Goal: Transaction & Acquisition: Book appointment/travel/reservation

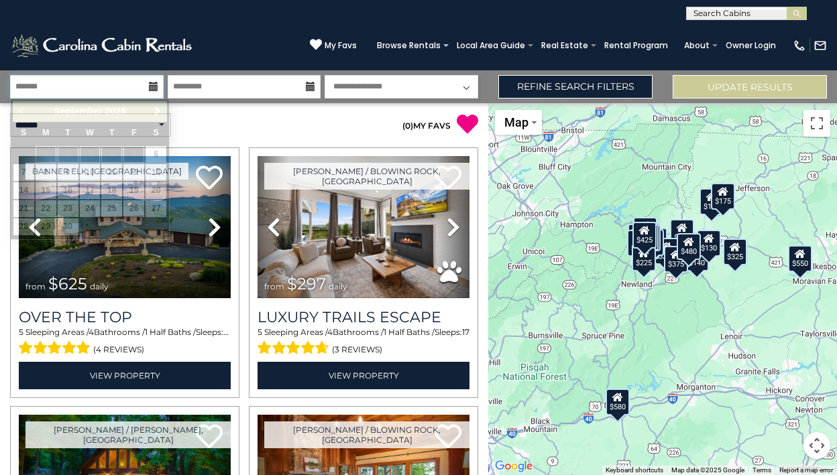
click at [101, 85] on input "text" at bounding box center [87, 86] width 154 height 23
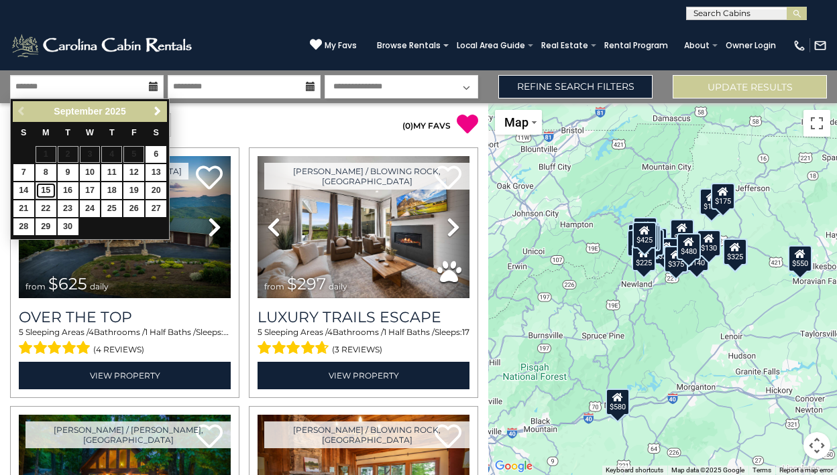
click at [52, 193] on link "15" at bounding box center [46, 190] width 21 height 17
type input "*******"
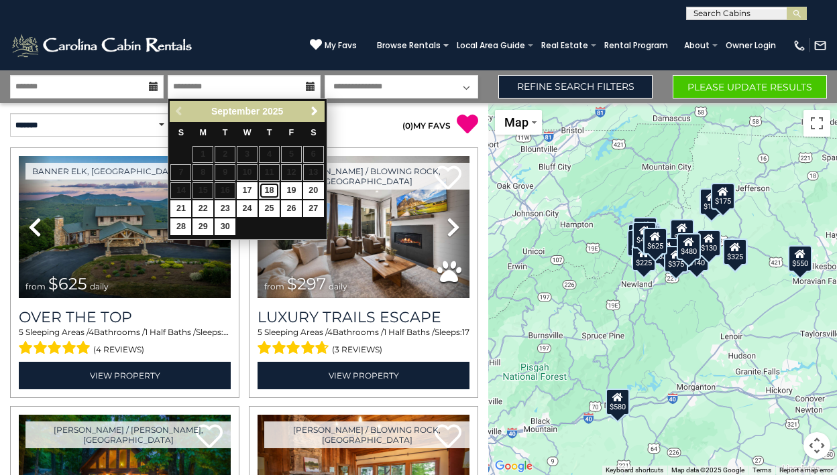
click at [271, 191] on link "18" at bounding box center [269, 190] width 21 height 17
type input "*******"
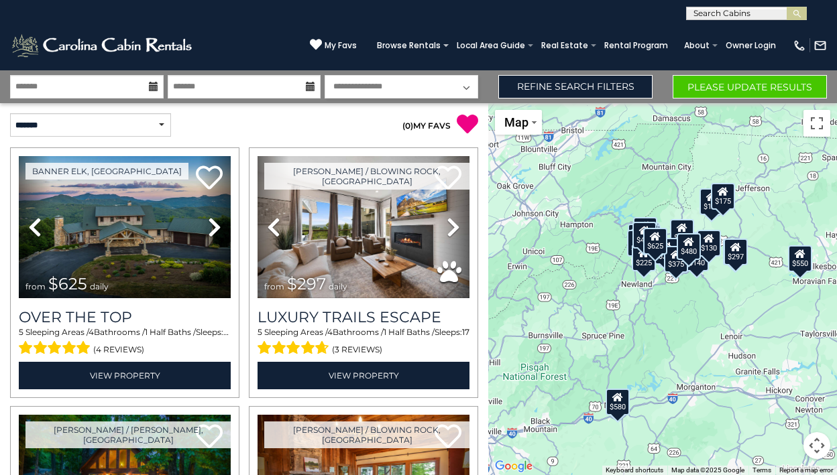
click at [370, 89] on select "**********" at bounding box center [402, 86] width 154 height 23
select select "*"
click at [325, 75] on select "**********" at bounding box center [402, 86] width 154 height 23
click at [117, 129] on select "**********" at bounding box center [90, 124] width 161 height 23
click at [10, 113] on select "**********" at bounding box center [90, 124] width 161 height 23
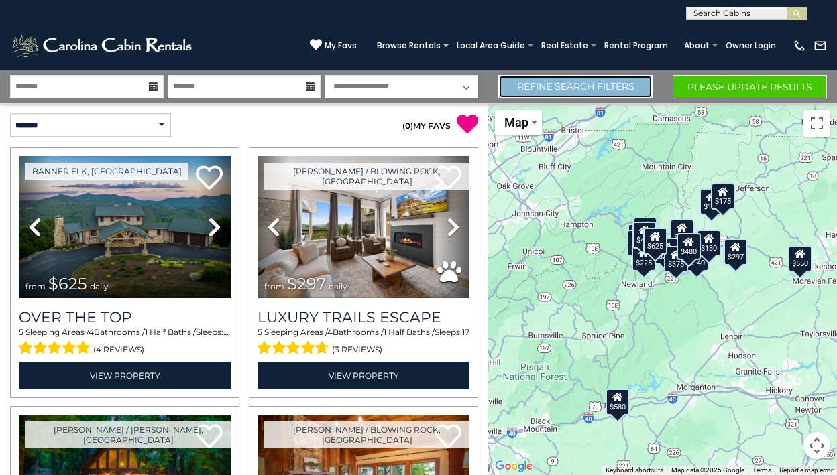
click at [594, 89] on link "Refine Search Filters" at bounding box center [575, 86] width 154 height 23
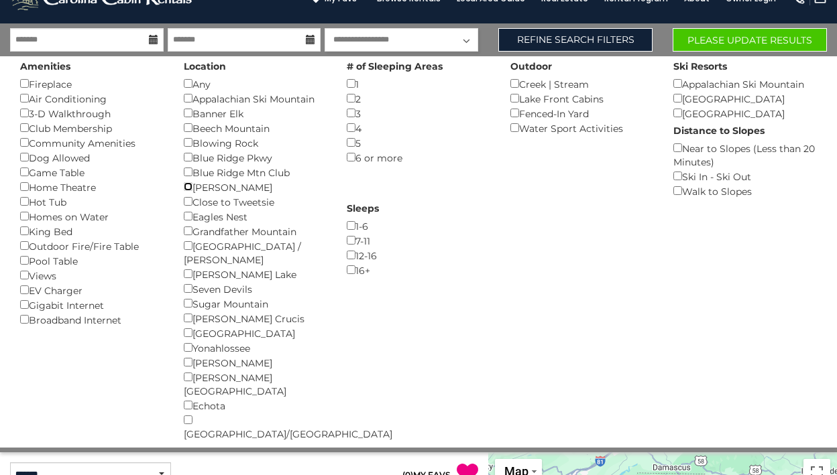
scroll to position [44, 0]
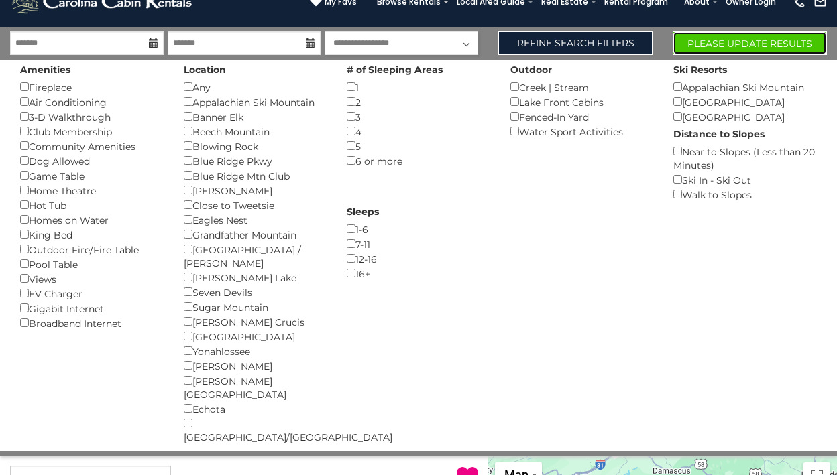
click at [781, 44] on button "Please Update Results" at bounding box center [750, 43] width 154 height 23
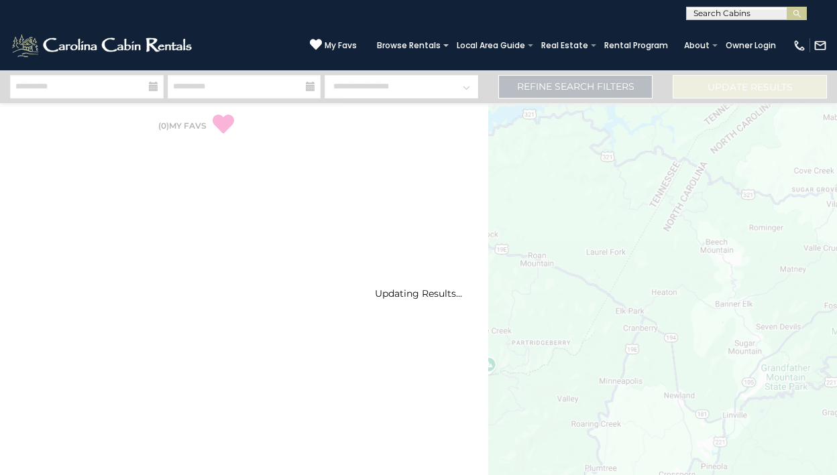
select select "*"
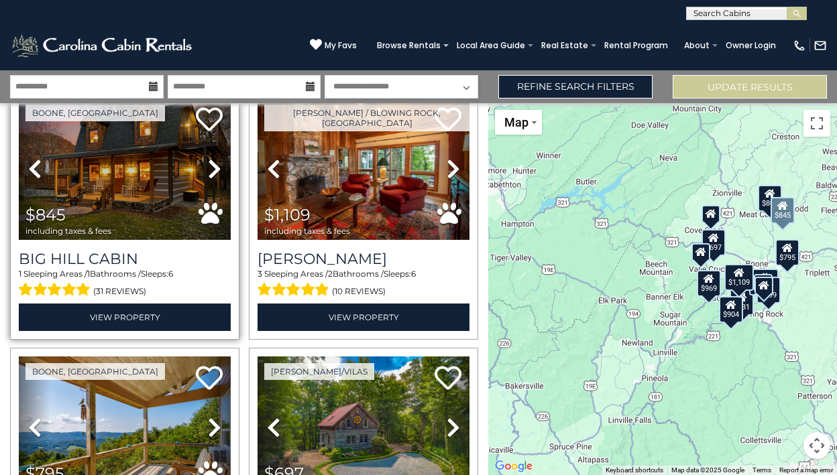
scroll to position [60, 0]
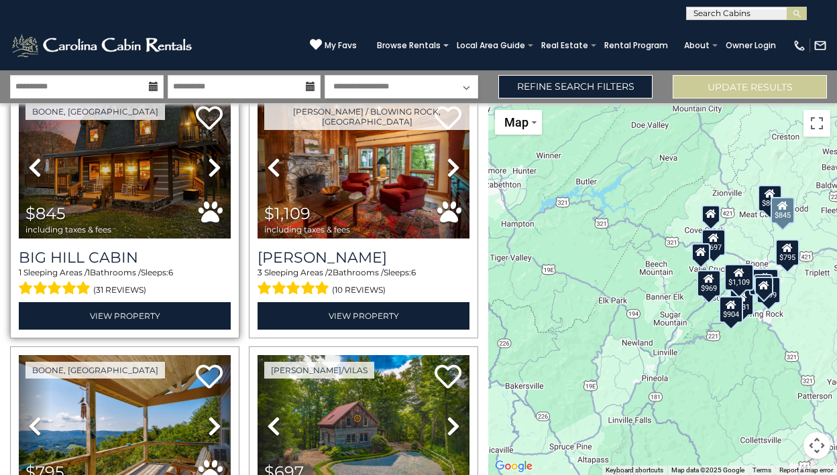
click at [217, 166] on icon at bounding box center [214, 167] width 13 height 21
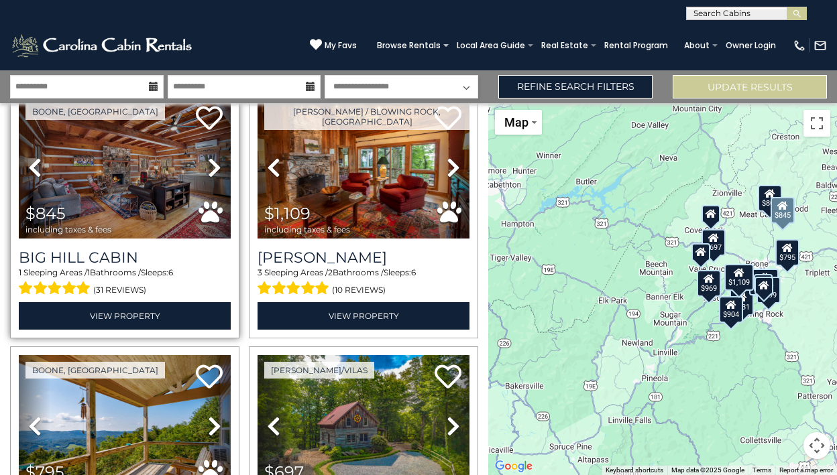
click at [217, 166] on icon at bounding box center [214, 167] width 13 height 21
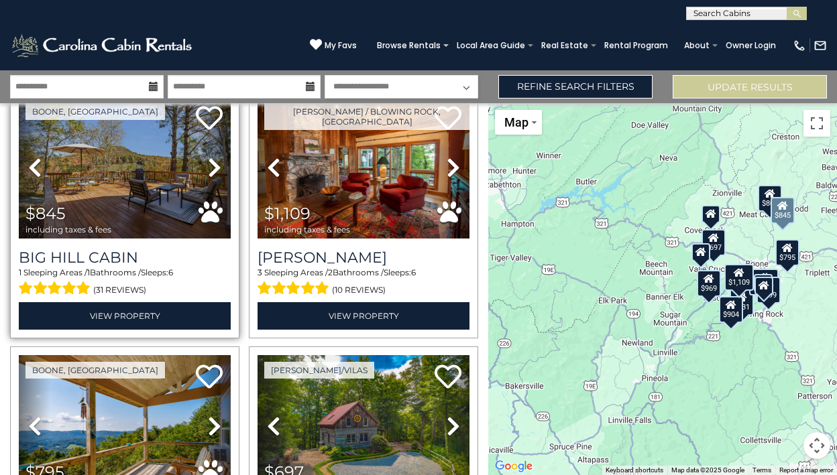
click at [217, 166] on icon at bounding box center [214, 167] width 13 height 21
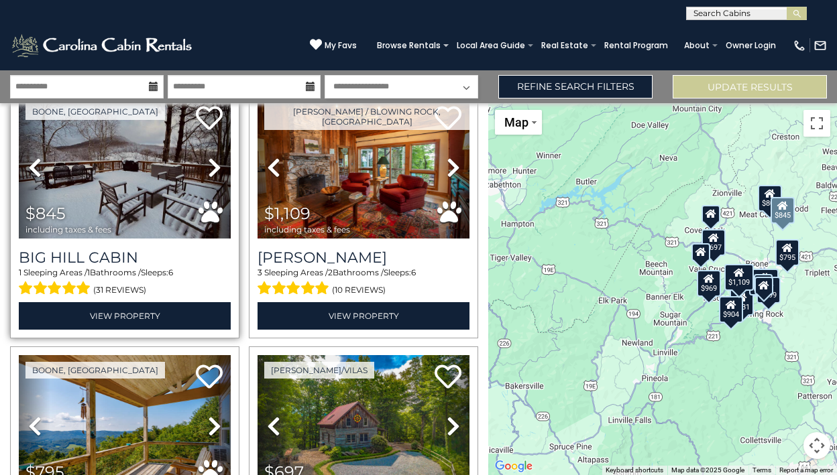
click at [217, 166] on icon at bounding box center [214, 167] width 13 height 21
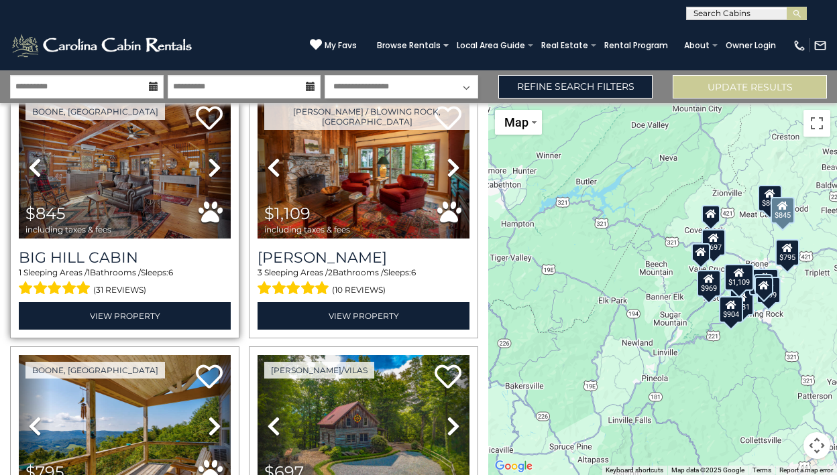
click at [217, 166] on icon at bounding box center [214, 167] width 13 height 21
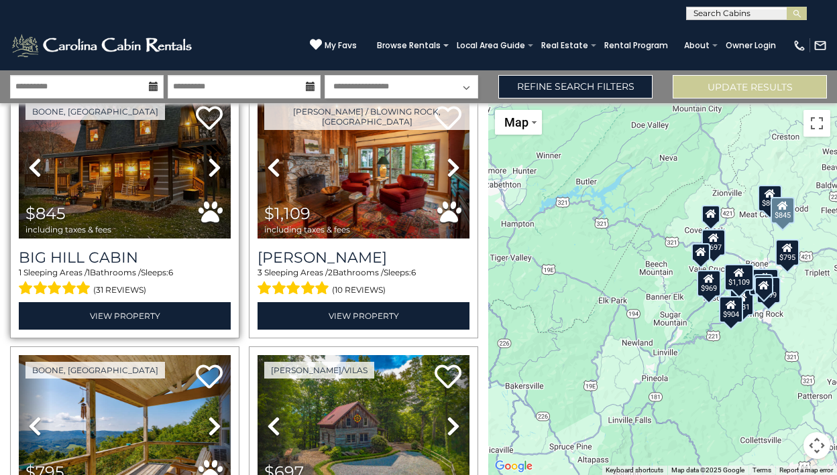
click at [217, 166] on icon at bounding box center [214, 167] width 13 height 21
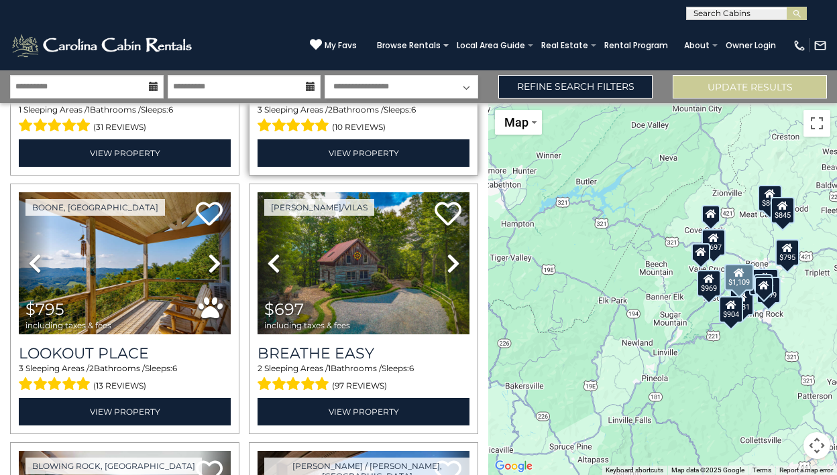
scroll to position [236, 0]
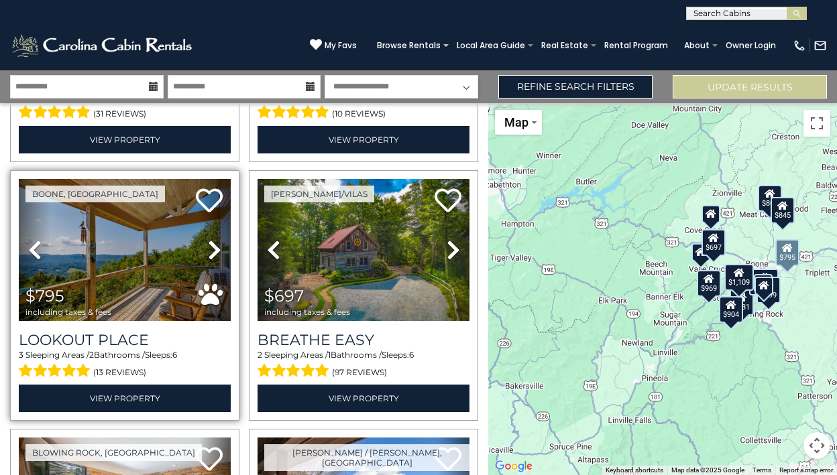
click at [214, 251] on icon at bounding box center [214, 249] width 13 height 21
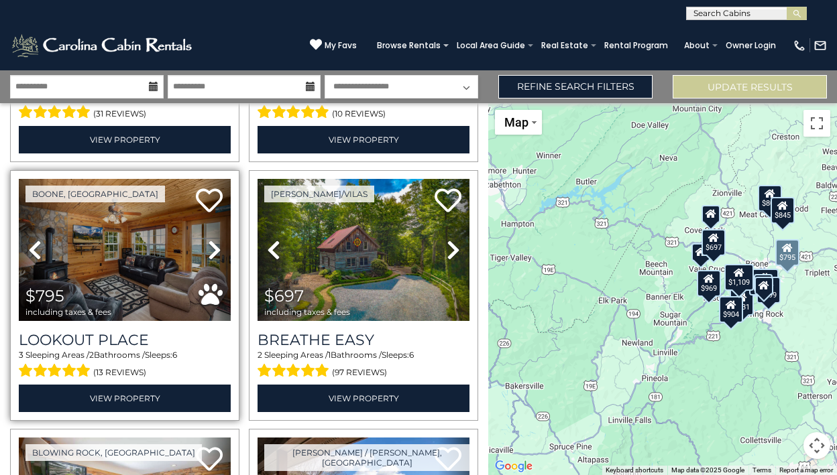
click at [214, 251] on icon at bounding box center [214, 249] width 13 height 21
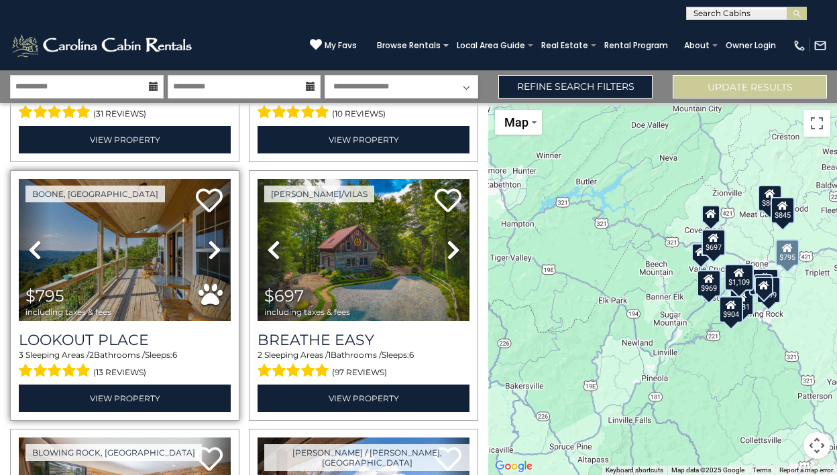
click at [214, 251] on icon at bounding box center [214, 249] width 13 height 21
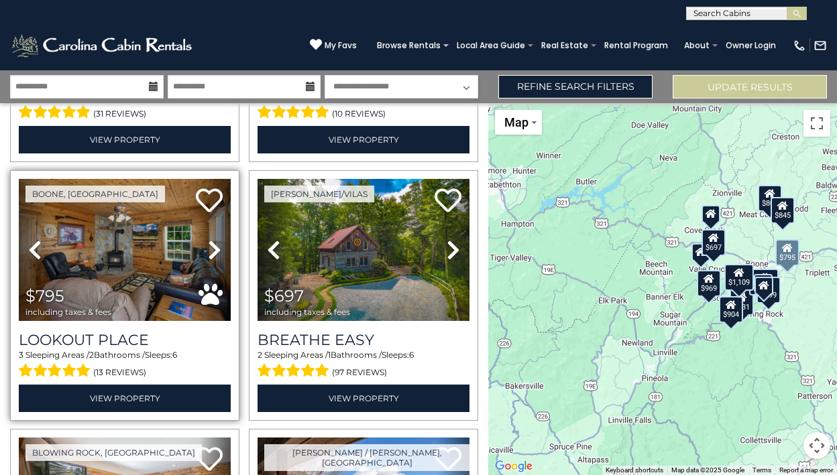
click at [214, 251] on icon at bounding box center [214, 249] width 13 height 21
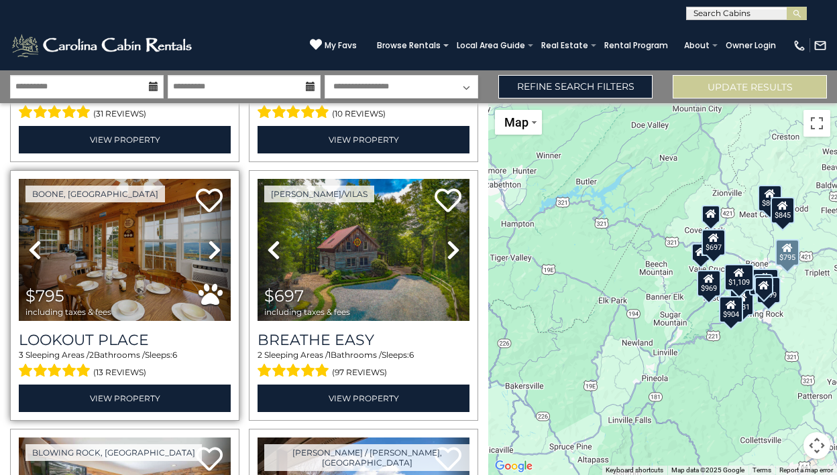
click at [214, 251] on icon at bounding box center [214, 249] width 13 height 21
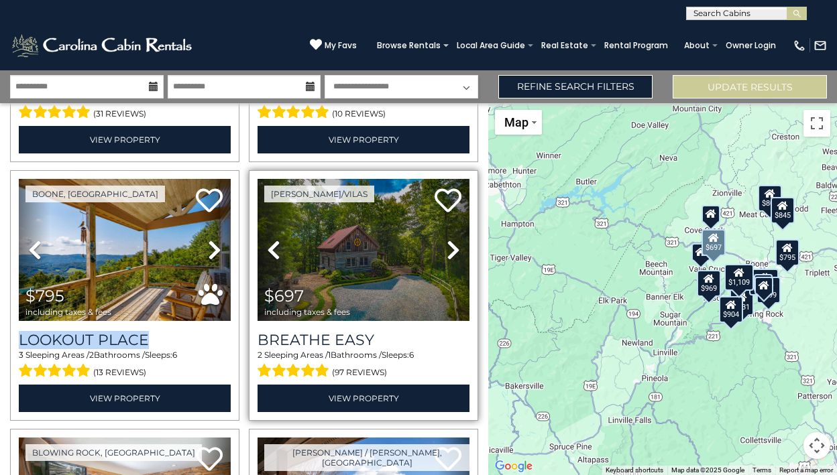
click at [453, 246] on icon at bounding box center [453, 249] width 13 height 21
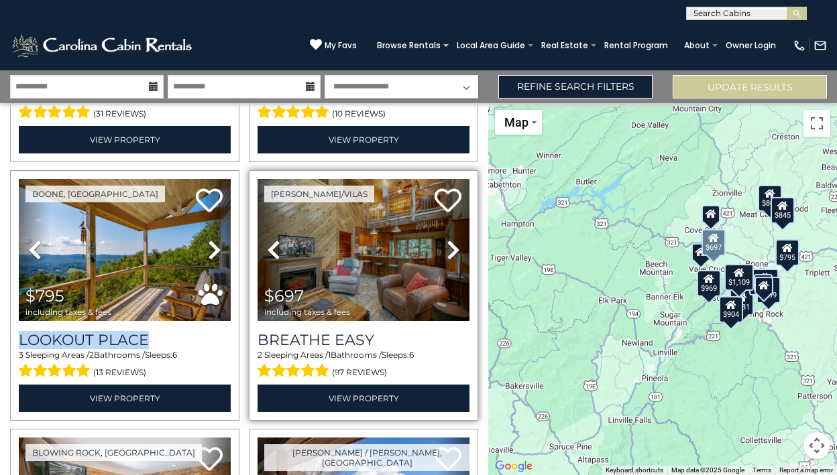
click at [453, 246] on icon at bounding box center [453, 249] width 13 height 21
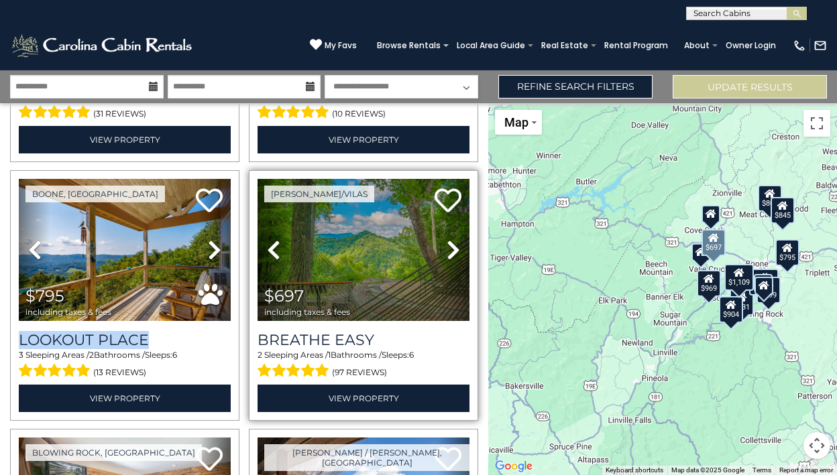
click at [453, 246] on icon at bounding box center [453, 249] width 13 height 21
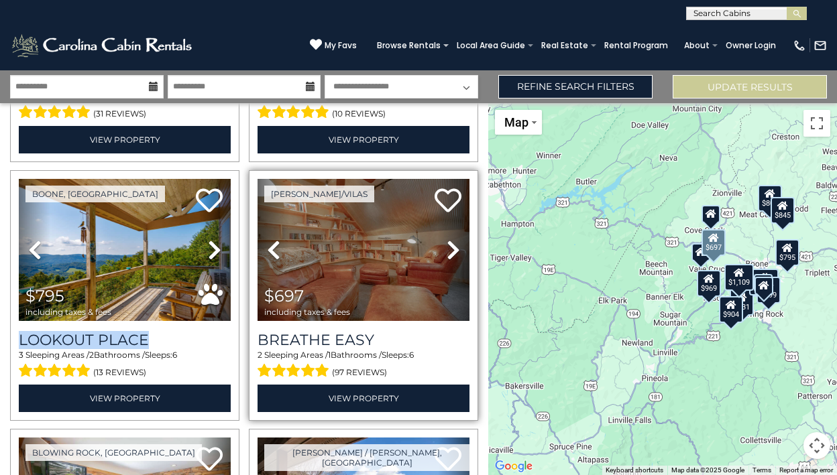
click at [453, 246] on icon at bounding box center [453, 249] width 13 height 21
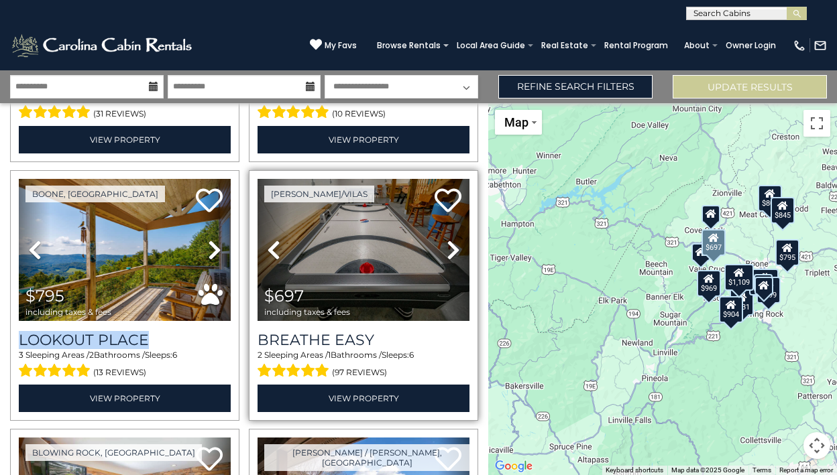
click at [453, 246] on icon at bounding box center [453, 249] width 13 height 21
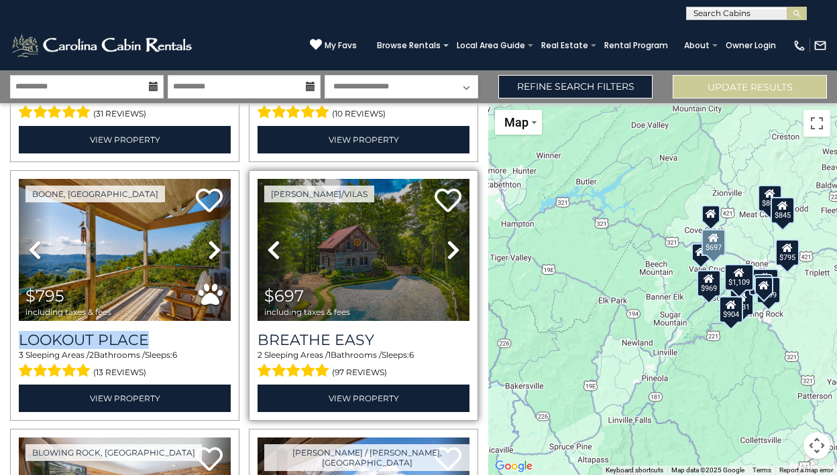
click at [453, 246] on icon at bounding box center [453, 249] width 13 height 21
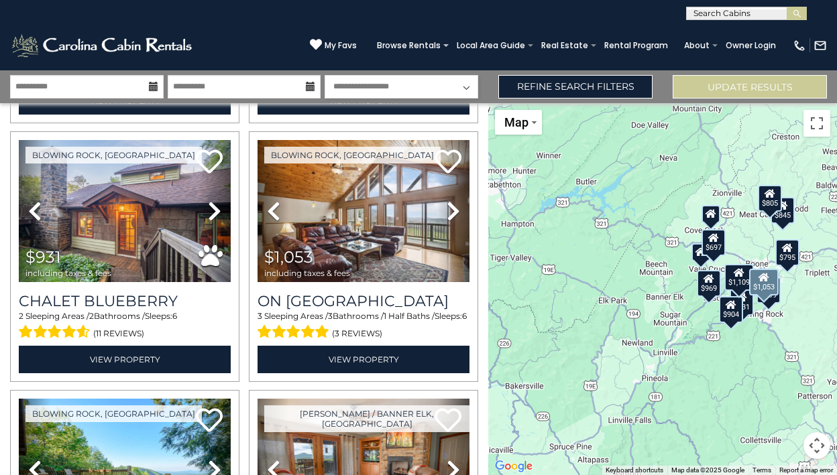
scroll to position [795, 0]
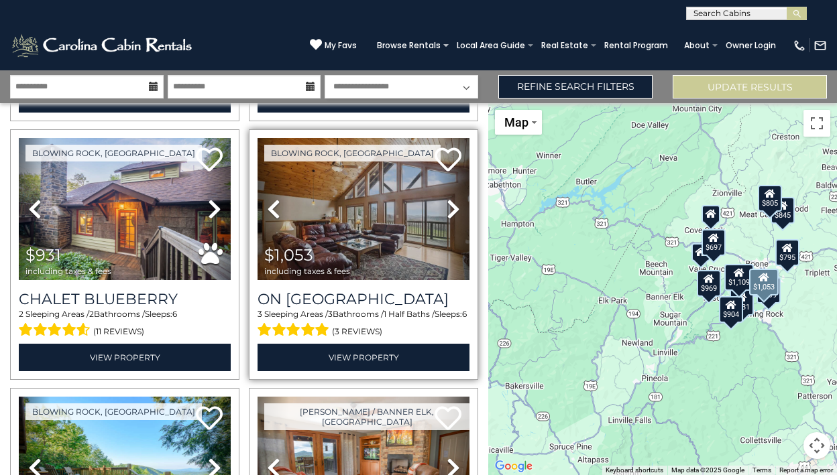
click at [454, 210] on icon at bounding box center [453, 209] width 13 height 21
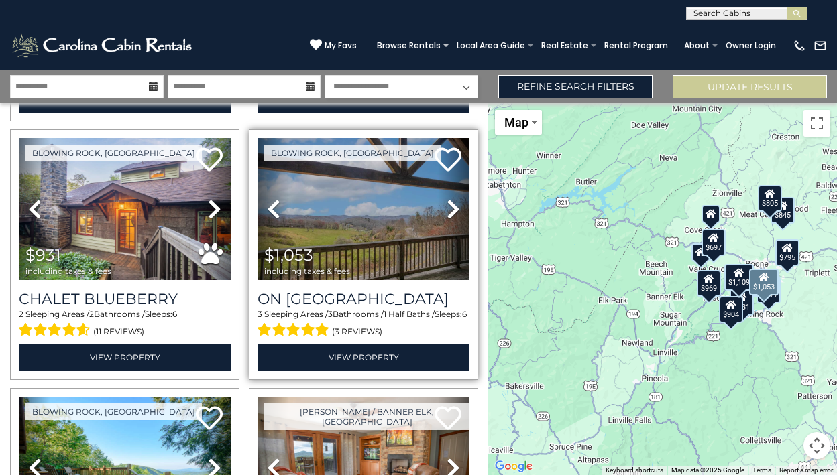
click at [454, 210] on icon at bounding box center [453, 209] width 13 height 21
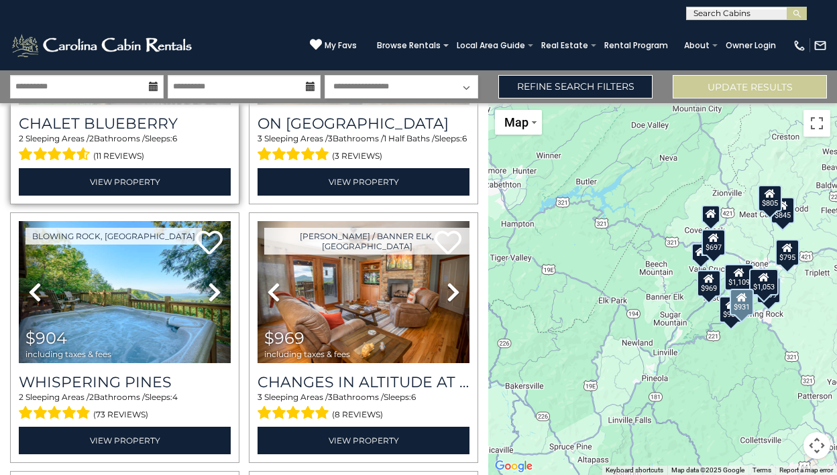
scroll to position [972, 0]
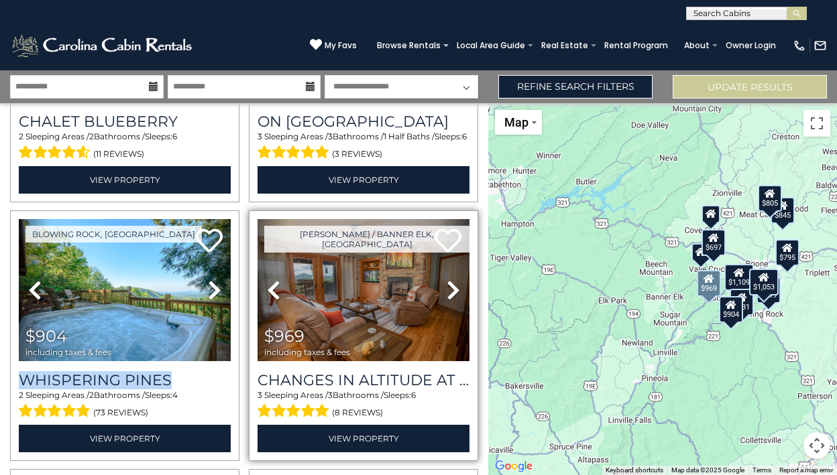
click at [454, 284] on icon at bounding box center [453, 290] width 13 height 21
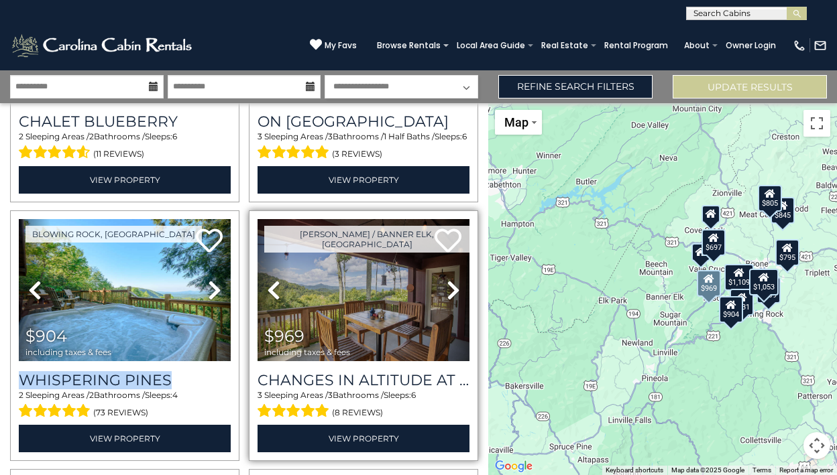
click at [454, 283] on icon at bounding box center [453, 290] width 13 height 21
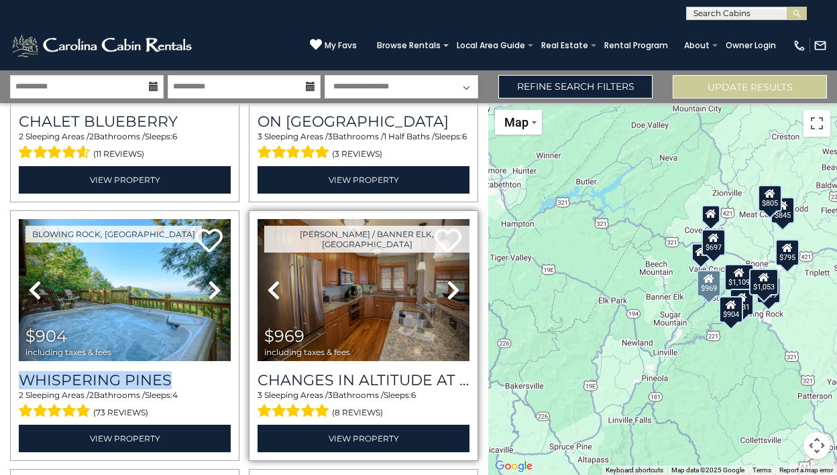
click at [454, 283] on icon at bounding box center [453, 290] width 13 height 21
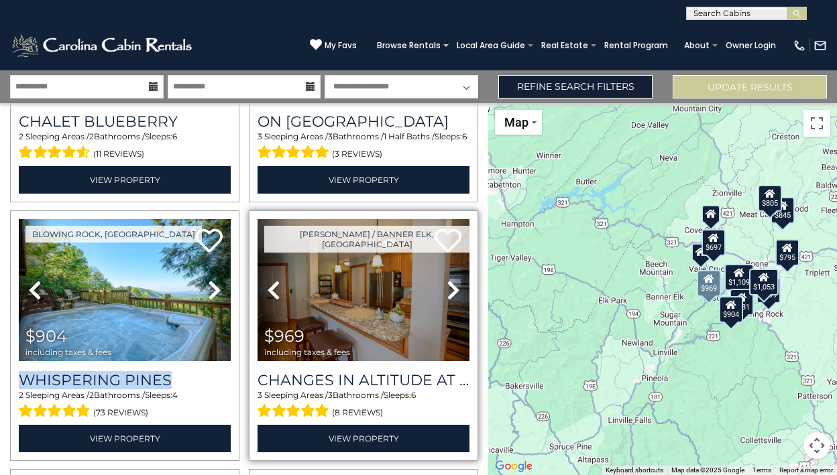
click at [454, 283] on icon at bounding box center [453, 290] width 13 height 21
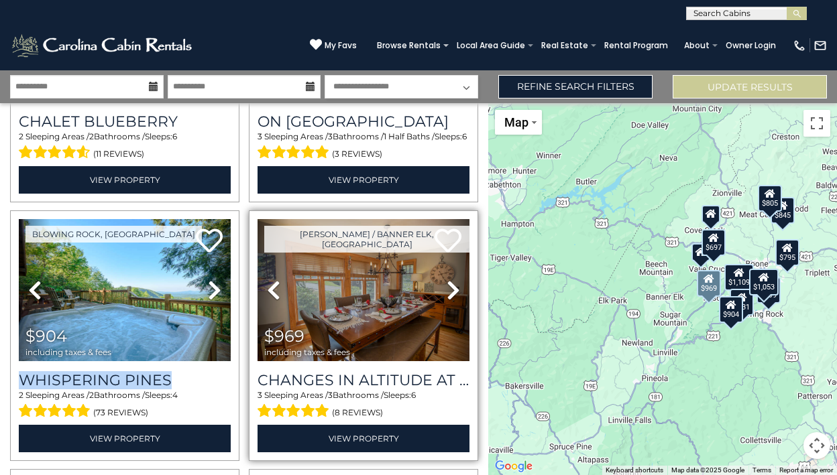
click at [454, 283] on icon at bounding box center [453, 290] width 13 height 21
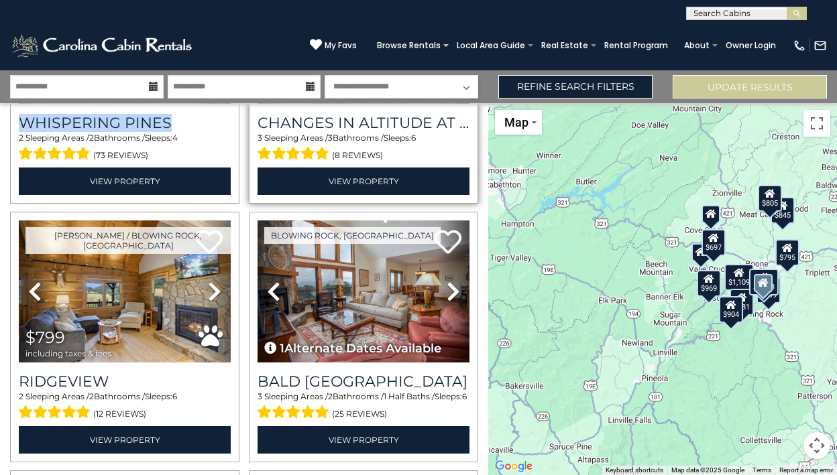
scroll to position [1231, 0]
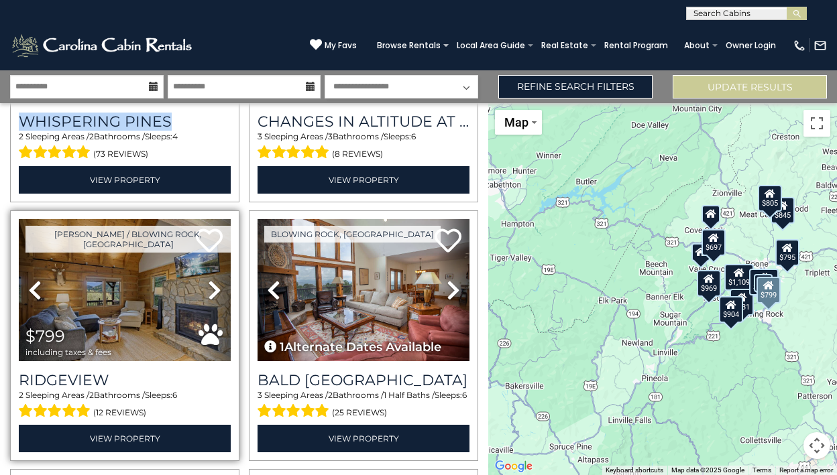
click at [225, 286] on link "Next" at bounding box center [215, 290] width 32 height 142
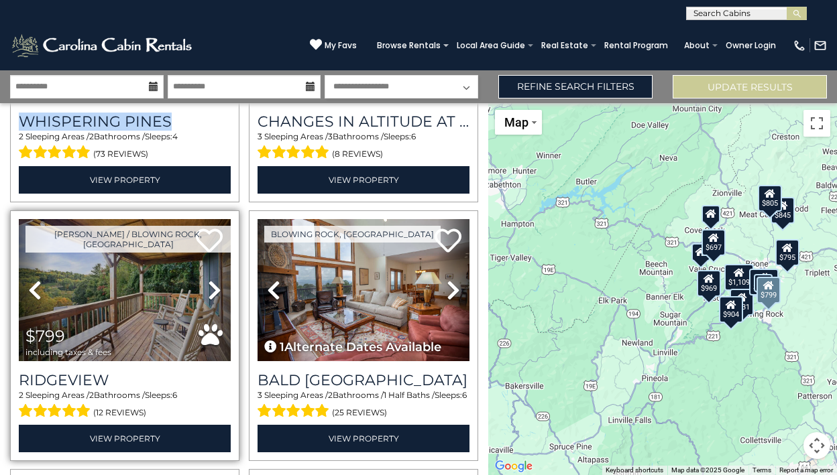
click at [225, 286] on link "Next" at bounding box center [215, 290] width 32 height 142
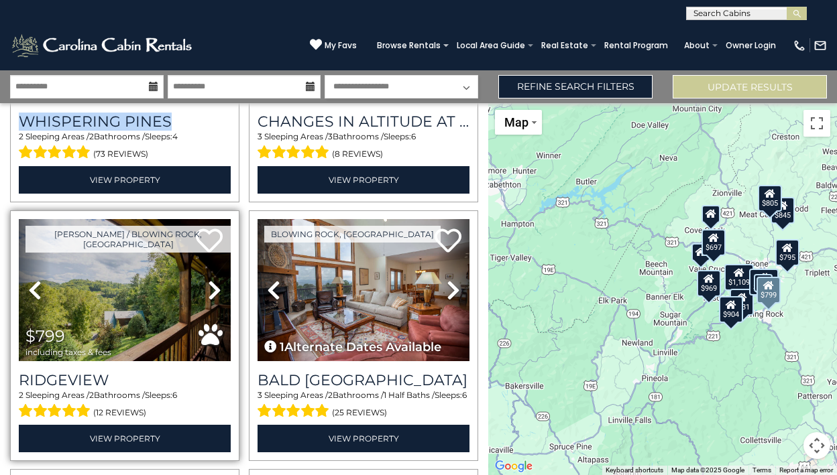
click at [225, 286] on link "Next" at bounding box center [215, 290] width 32 height 142
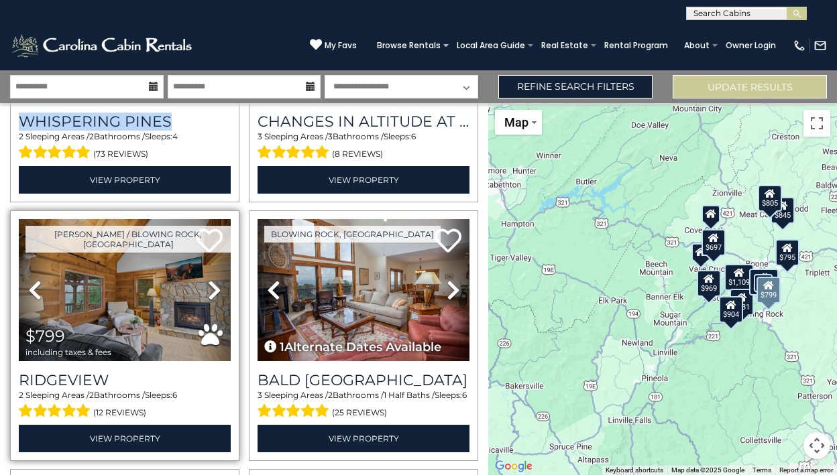
click at [225, 286] on link "Next" at bounding box center [215, 290] width 32 height 142
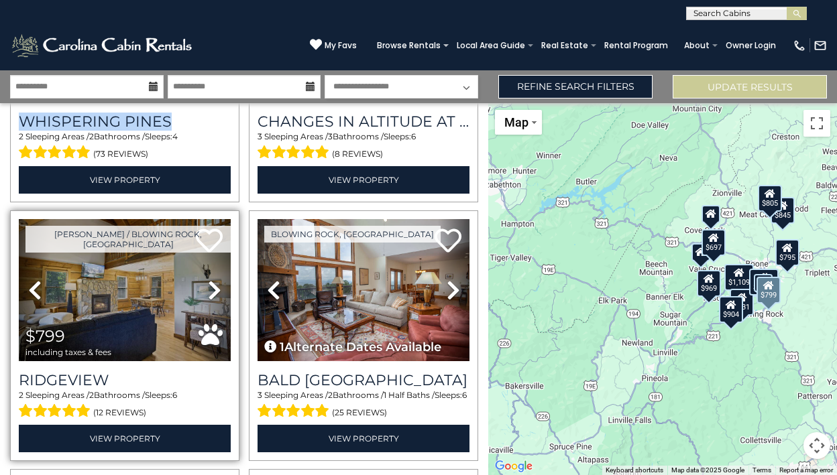
click at [225, 286] on link "Next" at bounding box center [215, 290] width 32 height 142
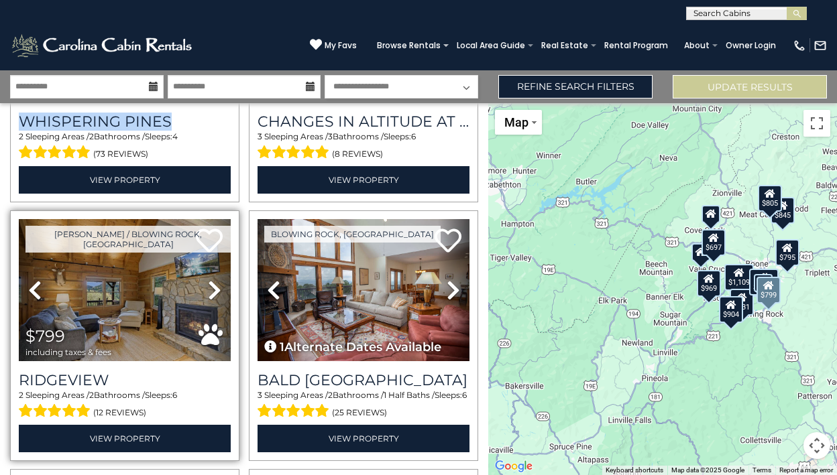
click at [225, 286] on link "Next" at bounding box center [215, 290] width 32 height 142
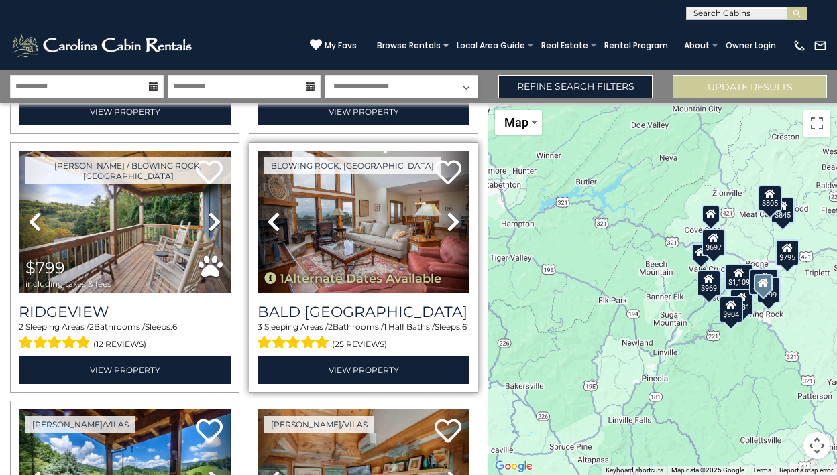
scroll to position [1302, 0]
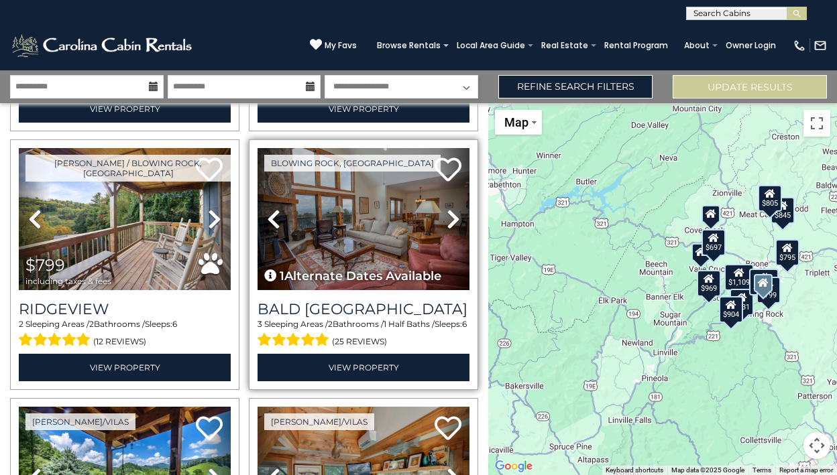
click at [455, 228] on icon at bounding box center [453, 219] width 13 height 21
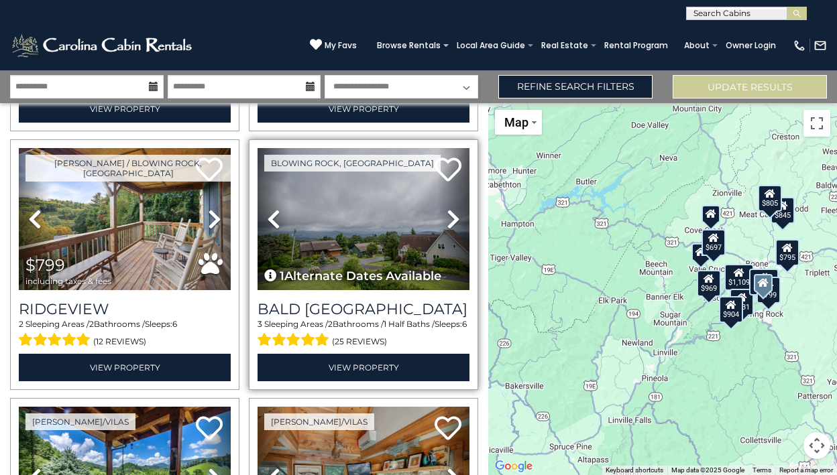
click at [455, 228] on icon at bounding box center [453, 219] width 13 height 21
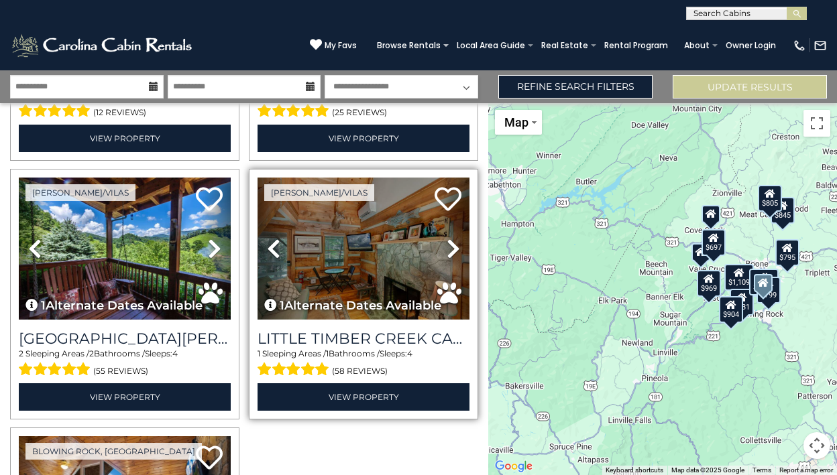
scroll to position [1537, 0]
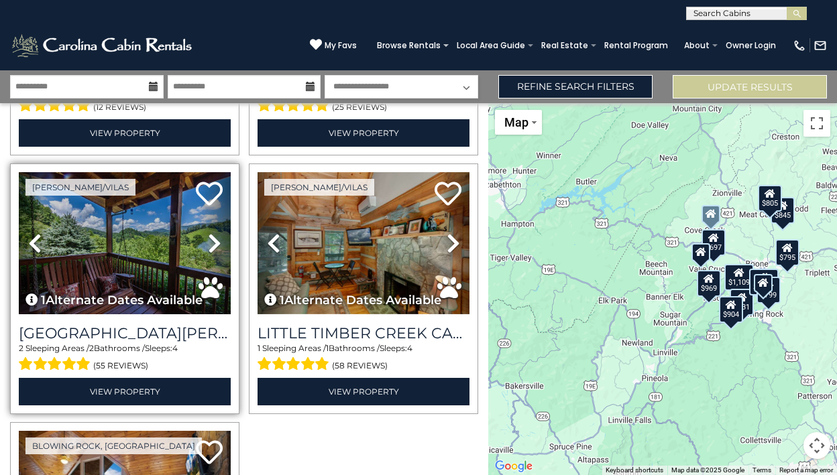
click at [215, 241] on icon at bounding box center [214, 243] width 13 height 21
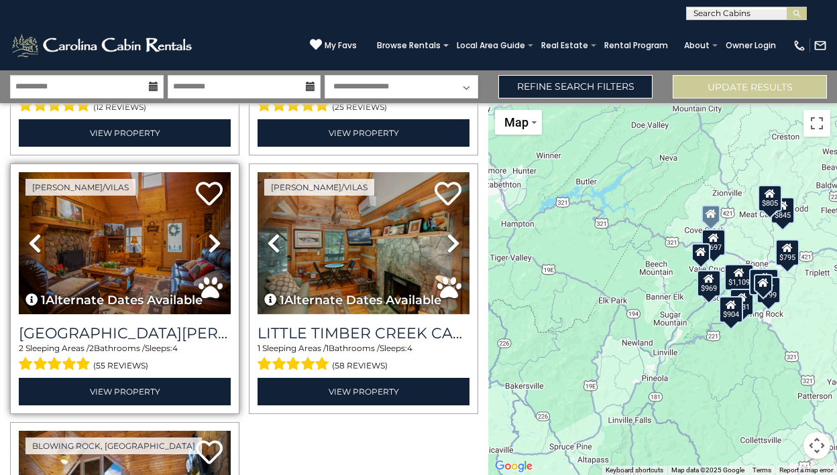
click at [215, 241] on icon at bounding box center [214, 243] width 13 height 21
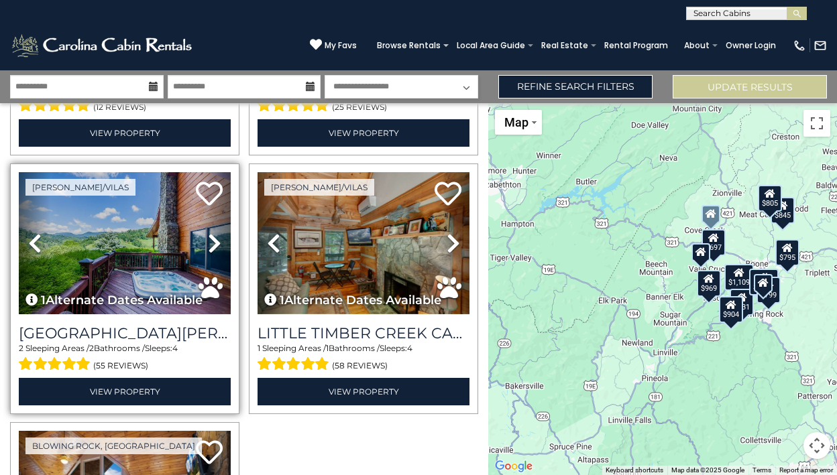
click at [215, 241] on icon at bounding box center [214, 243] width 13 height 21
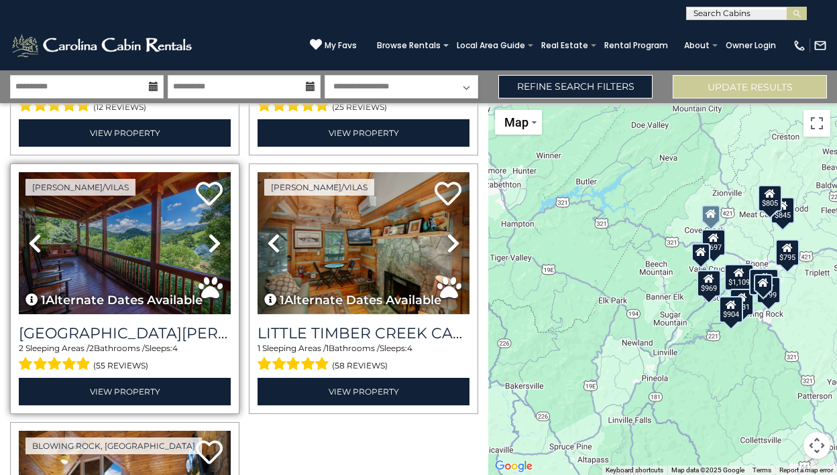
click at [215, 241] on icon at bounding box center [214, 243] width 13 height 21
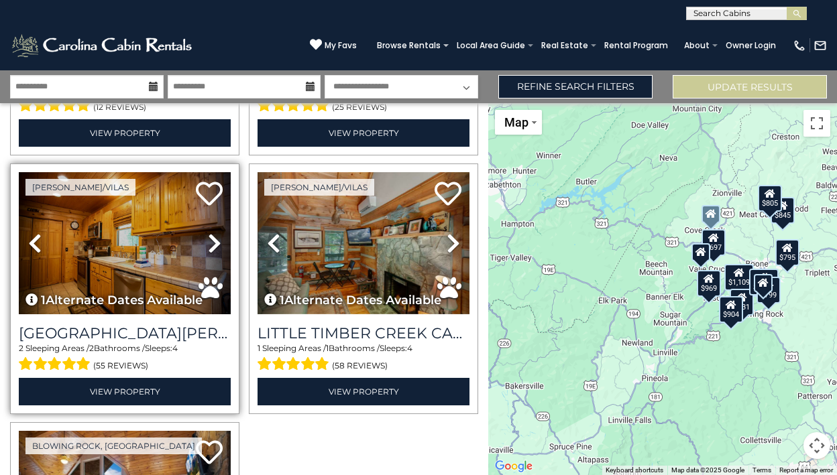
click at [215, 241] on icon at bounding box center [214, 243] width 13 height 21
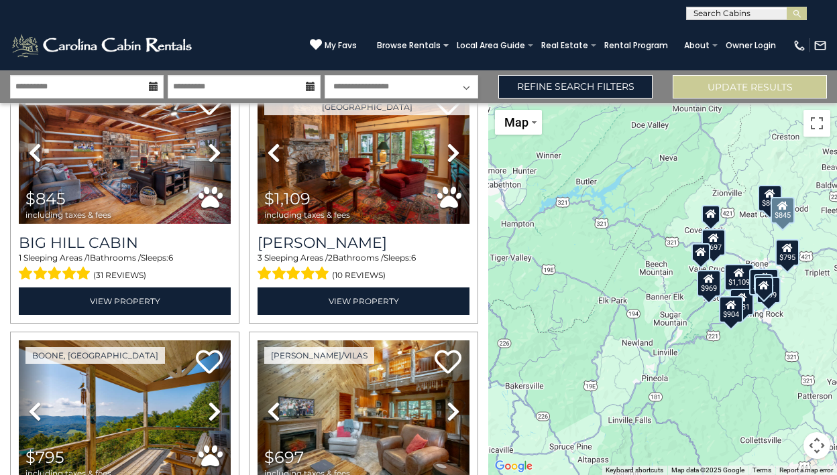
scroll to position [0, 0]
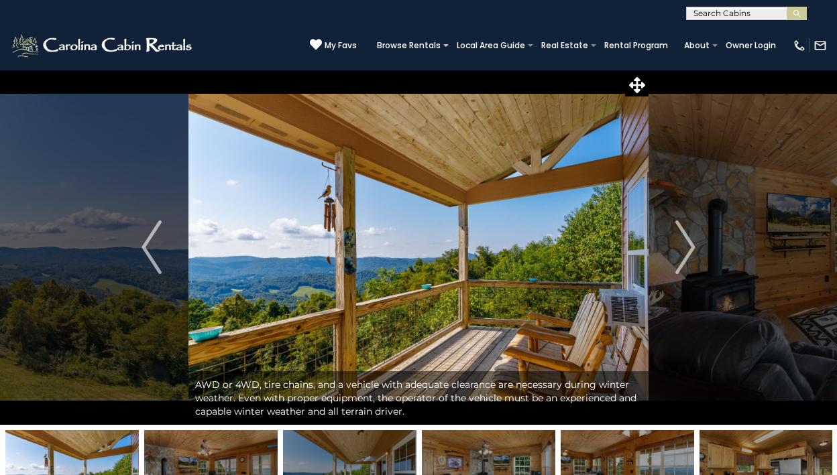
scroll to position [3, 0]
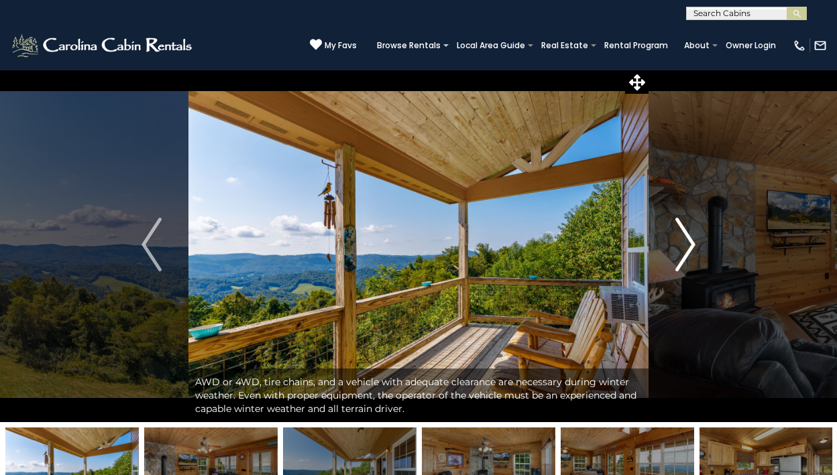
click at [710, 241] on button "Next" at bounding box center [686, 244] width 74 height 355
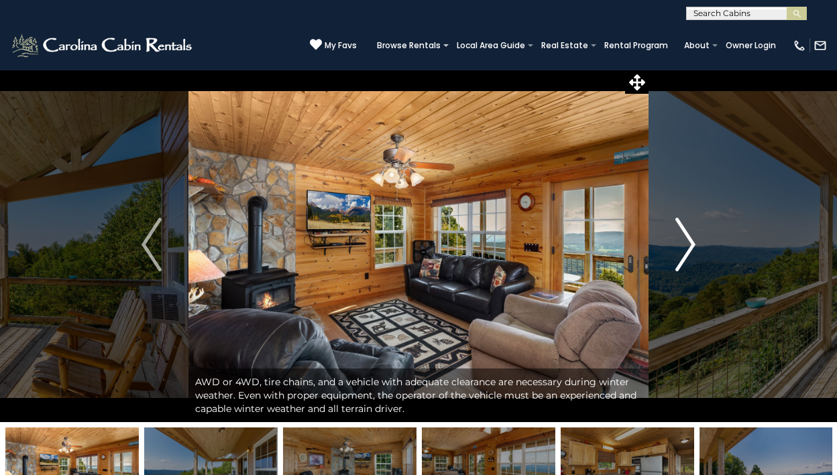
click at [710, 241] on button "Next" at bounding box center [686, 244] width 74 height 355
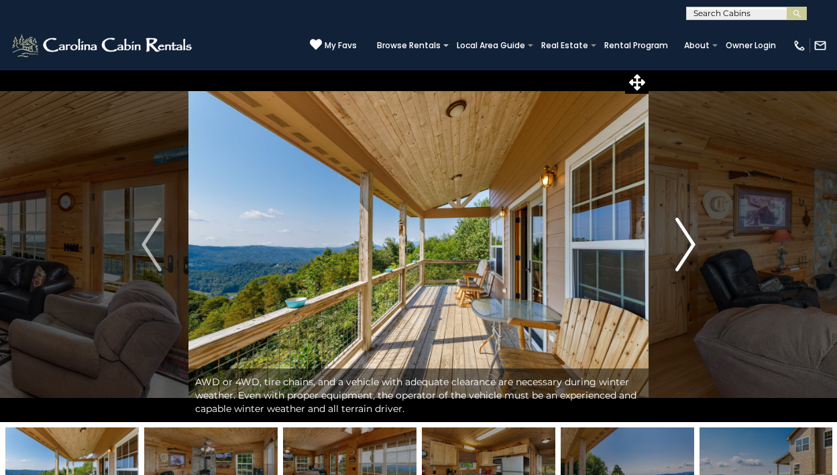
click at [710, 241] on button "Next" at bounding box center [686, 244] width 74 height 355
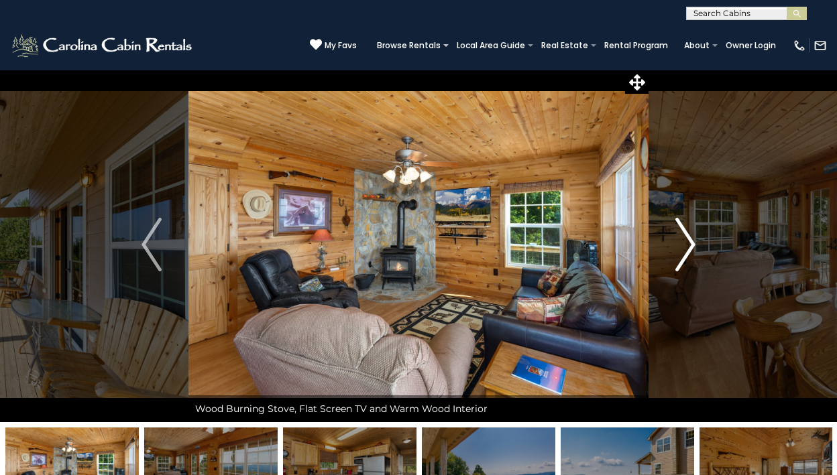
click at [710, 241] on button "Next" at bounding box center [686, 244] width 74 height 355
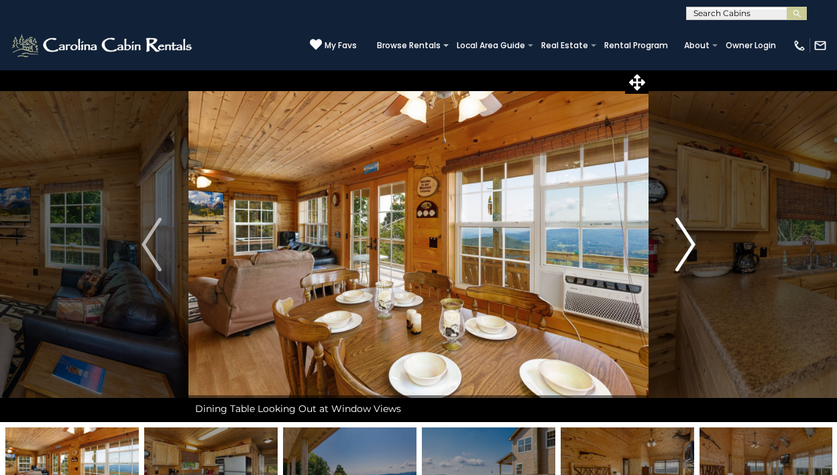
click at [710, 241] on button "Next" at bounding box center [686, 244] width 74 height 355
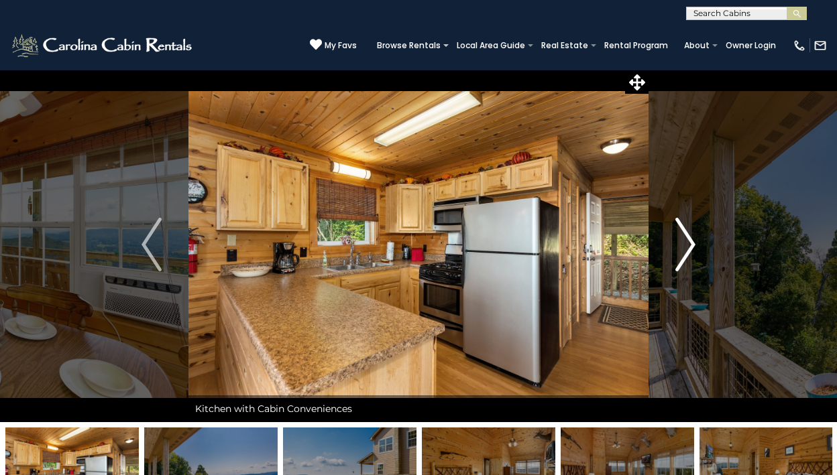
click at [710, 241] on button "Next" at bounding box center [686, 244] width 74 height 355
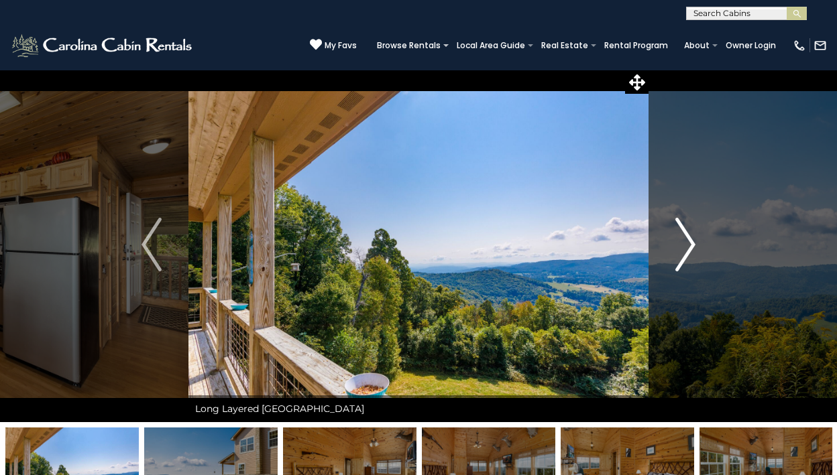
click at [710, 241] on button "Next" at bounding box center [686, 244] width 74 height 355
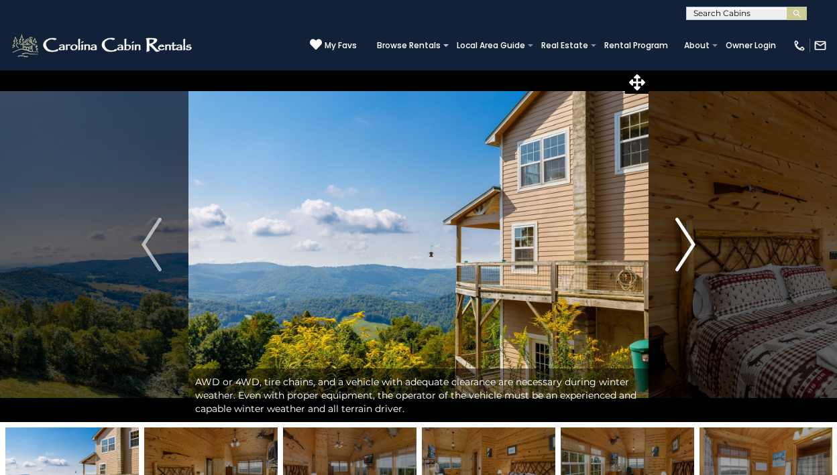
click at [710, 241] on button "Next" at bounding box center [686, 244] width 74 height 355
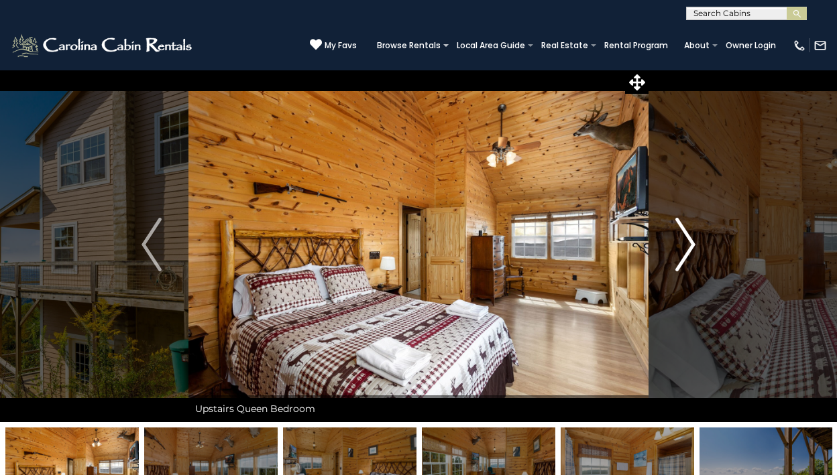
click at [710, 241] on button "Next" at bounding box center [686, 244] width 74 height 355
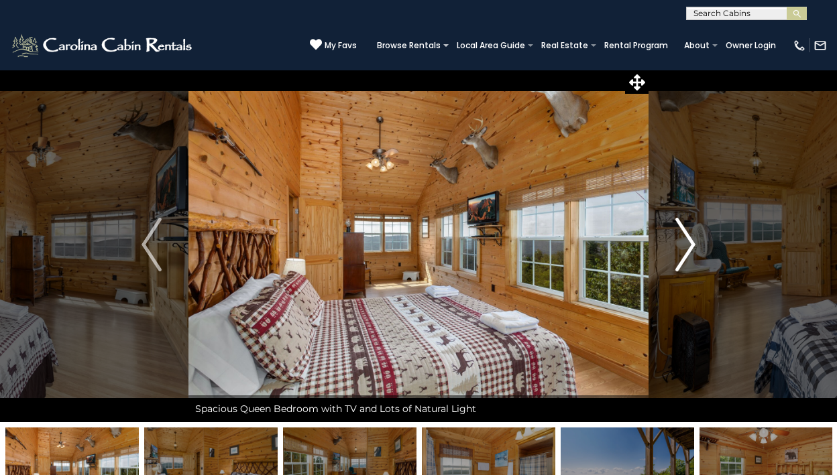
click at [710, 241] on button "Next" at bounding box center [686, 244] width 74 height 355
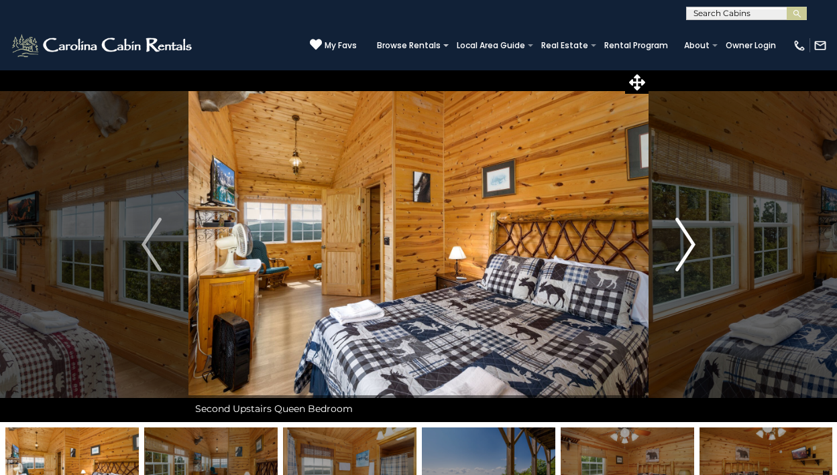
click at [710, 241] on button "Next" at bounding box center [686, 244] width 74 height 355
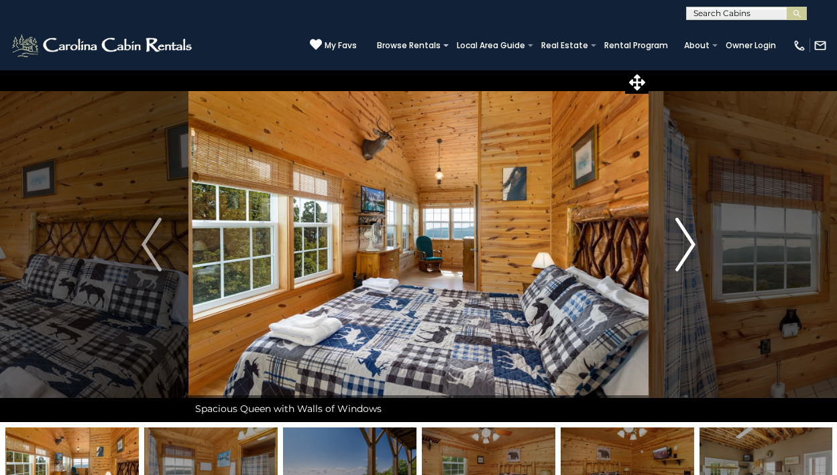
click at [710, 241] on button "Next" at bounding box center [686, 244] width 74 height 355
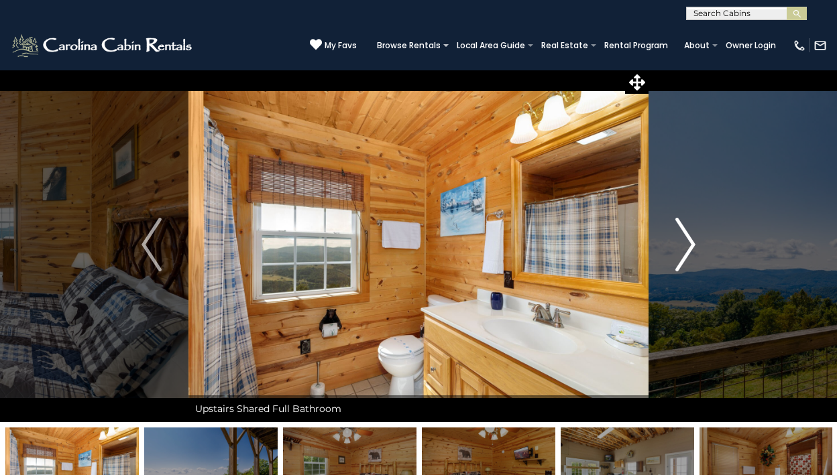
click at [710, 241] on button "Next" at bounding box center [686, 244] width 74 height 355
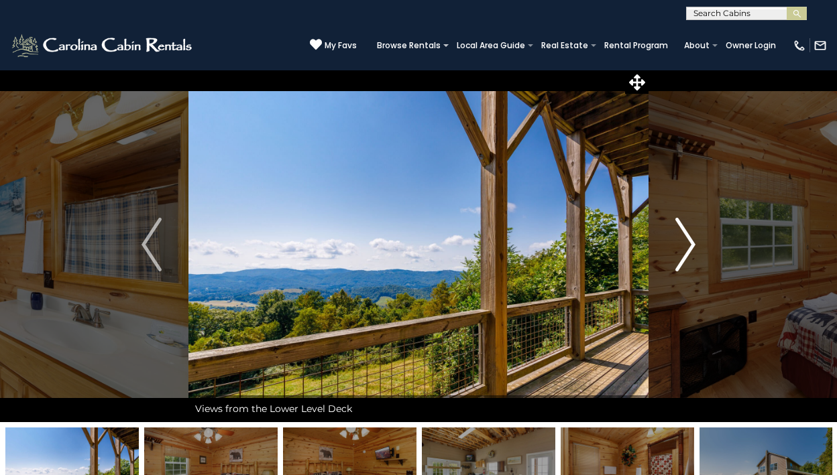
click at [710, 241] on button "Next" at bounding box center [686, 244] width 74 height 355
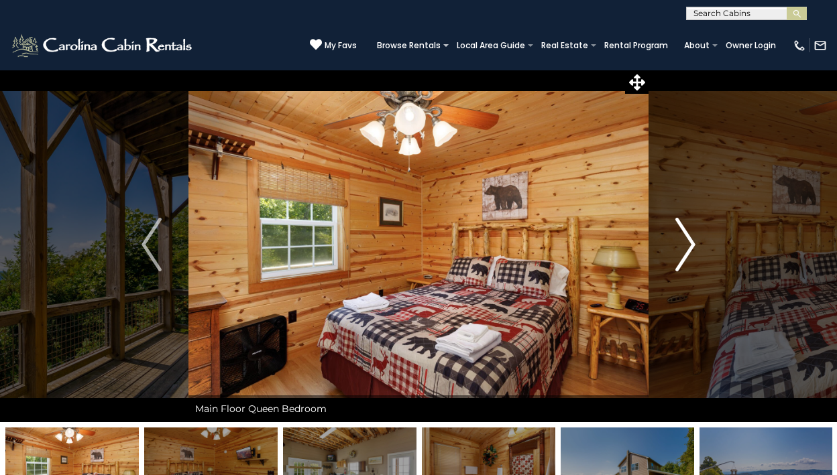
click at [710, 241] on button "Next" at bounding box center [686, 244] width 74 height 355
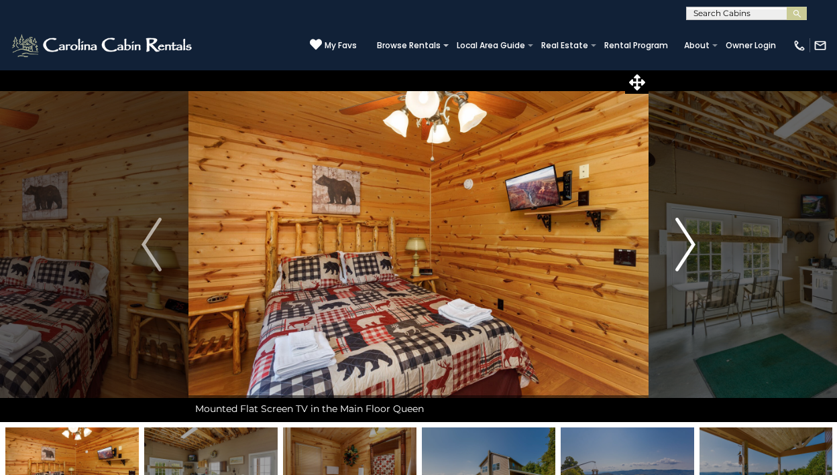
click at [710, 241] on button "Next" at bounding box center [686, 244] width 74 height 355
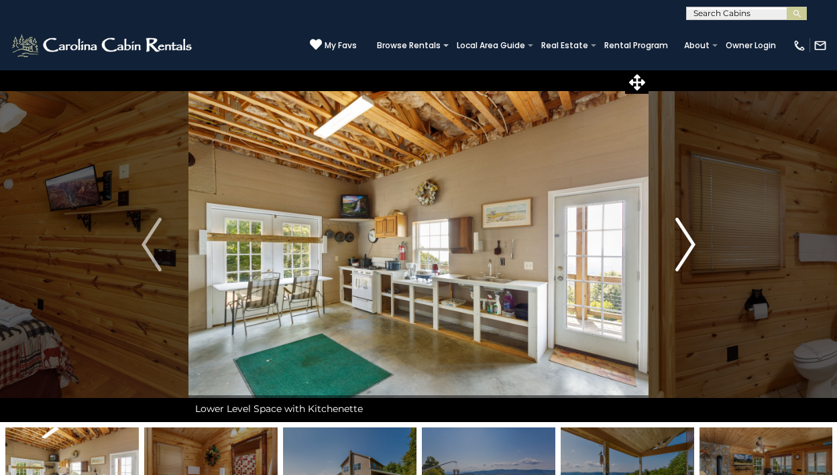
click at [710, 241] on button "Next" at bounding box center [686, 244] width 74 height 355
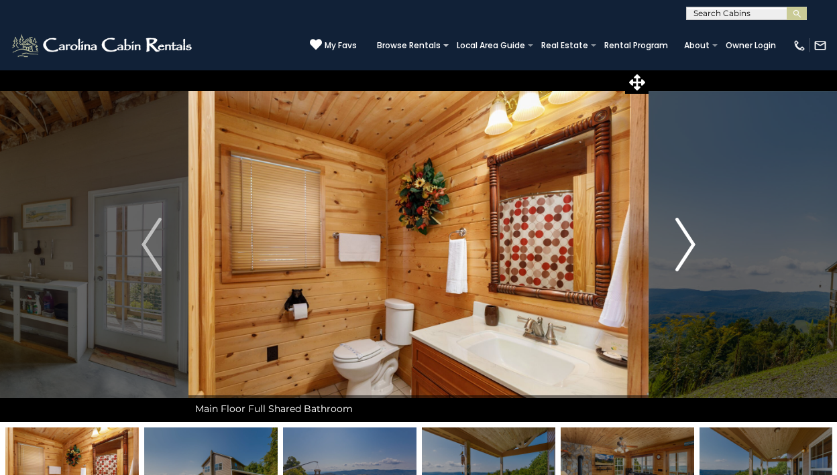
click at [710, 241] on button "Next" at bounding box center [686, 244] width 74 height 355
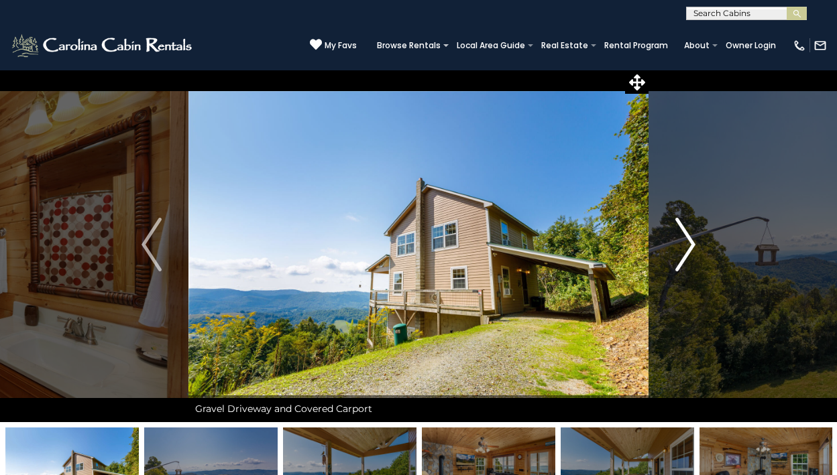
click at [710, 241] on button "Next" at bounding box center [686, 244] width 74 height 355
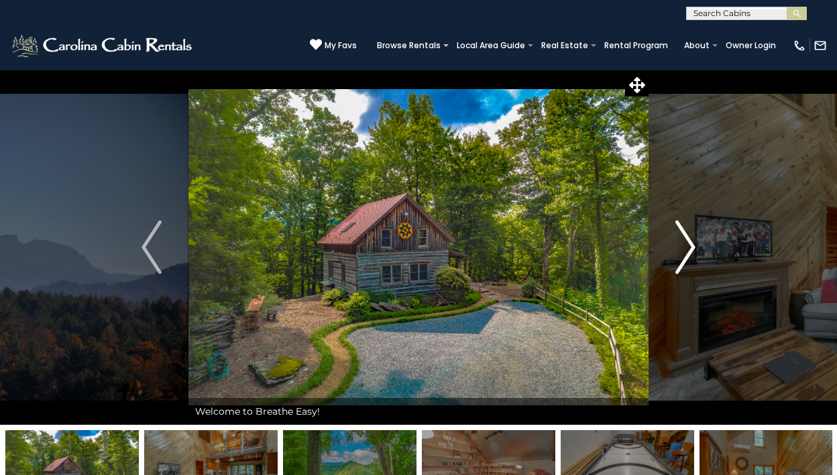
click at [677, 239] on img "Next" at bounding box center [685, 248] width 20 height 54
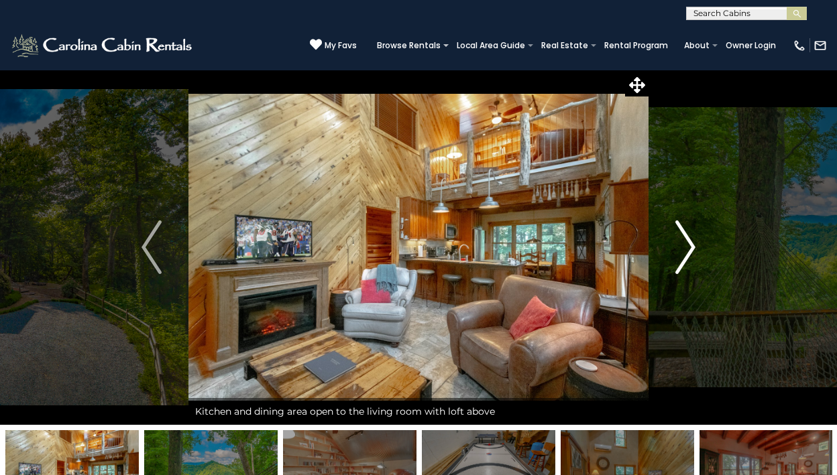
click at [677, 239] on img "Next" at bounding box center [685, 248] width 20 height 54
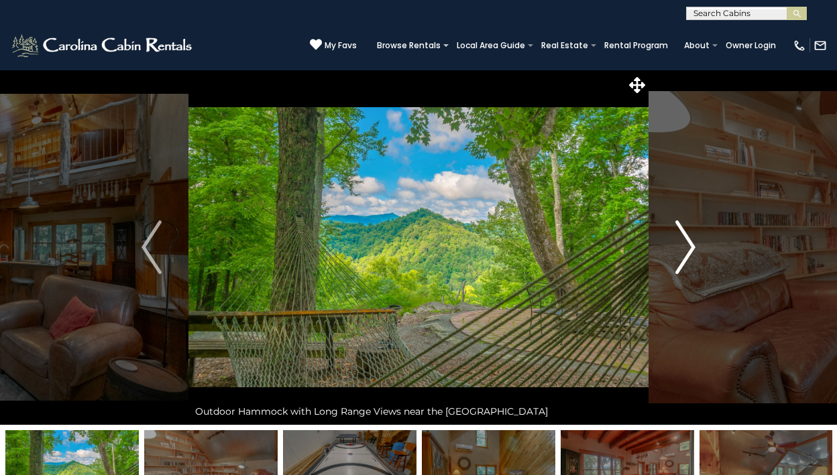
click at [677, 239] on img "Next" at bounding box center [685, 248] width 20 height 54
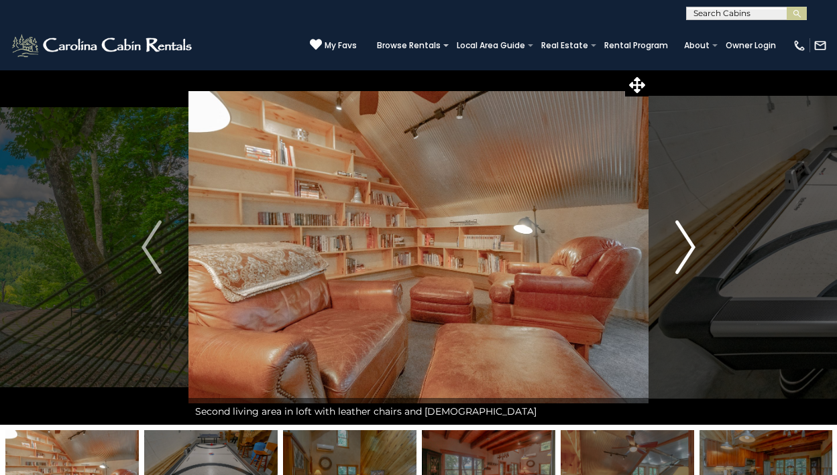
click at [677, 239] on img "Next" at bounding box center [685, 248] width 20 height 54
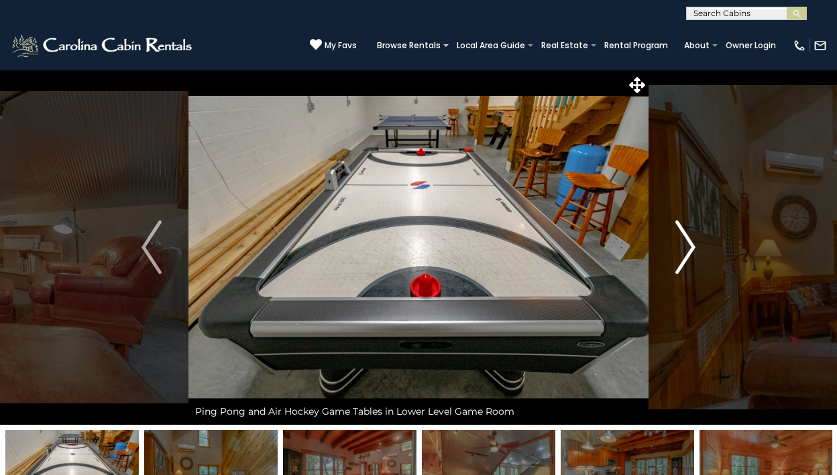
click at [677, 239] on img "Next" at bounding box center [685, 248] width 20 height 54
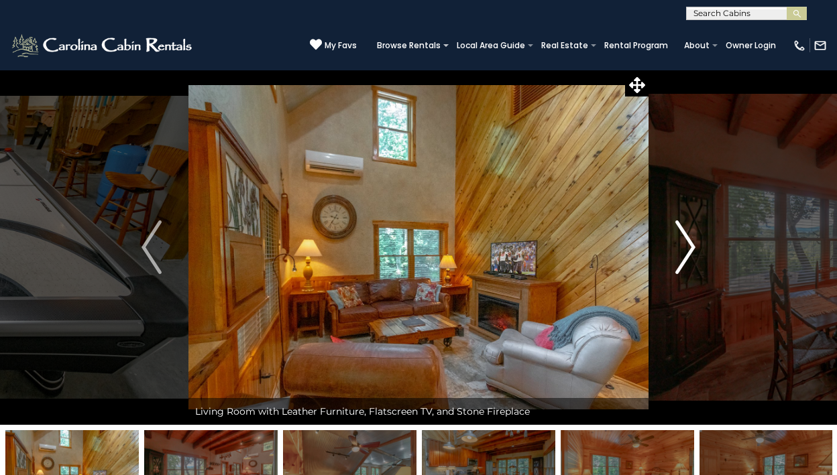
click at [677, 239] on img "Next" at bounding box center [685, 248] width 20 height 54
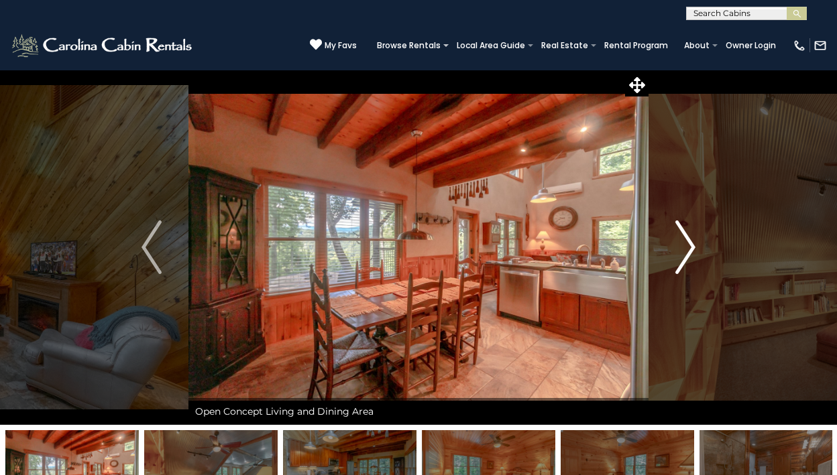
click at [677, 239] on img "Next" at bounding box center [685, 248] width 20 height 54
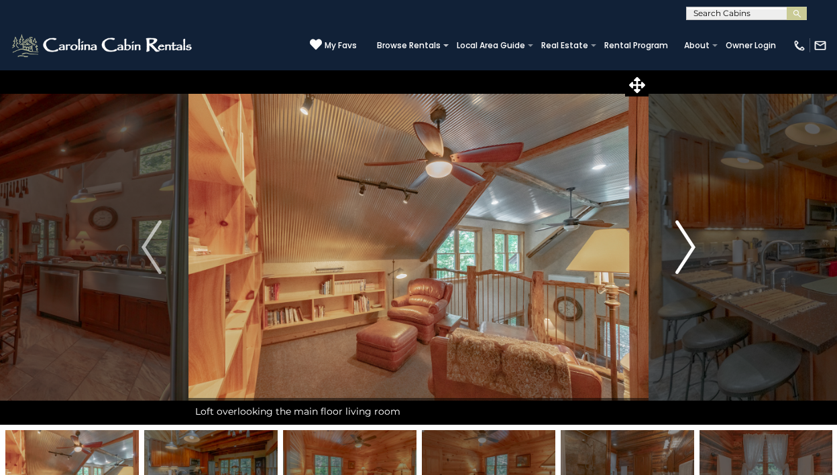
click at [677, 239] on img "Next" at bounding box center [685, 248] width 20 height 54
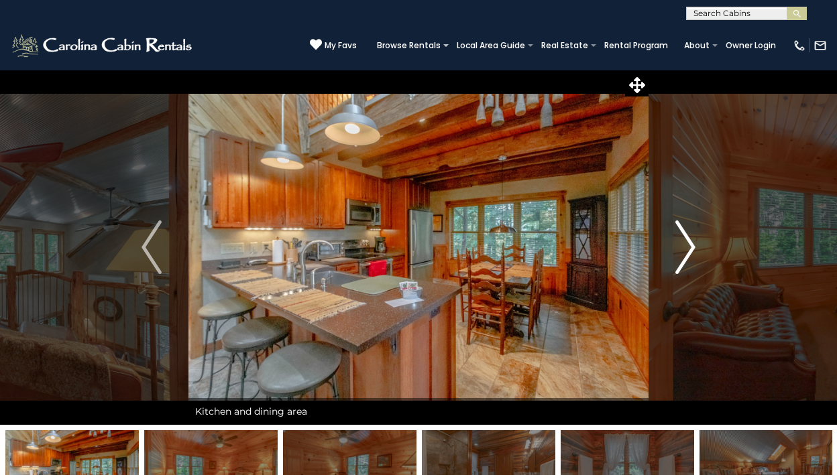
click at [677, 239] on img "Next" at bounding box center [685, 248] width 20 height 54
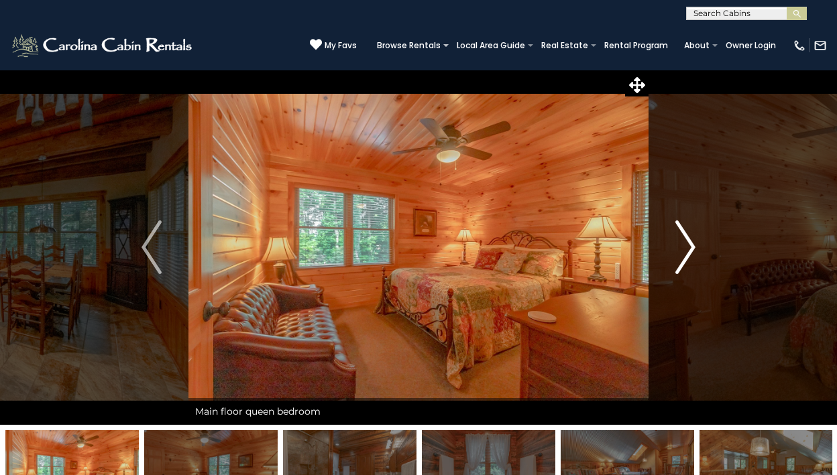
click at [677, 239] on img "Next" at bounding box center [685, 248] width 20 height 54
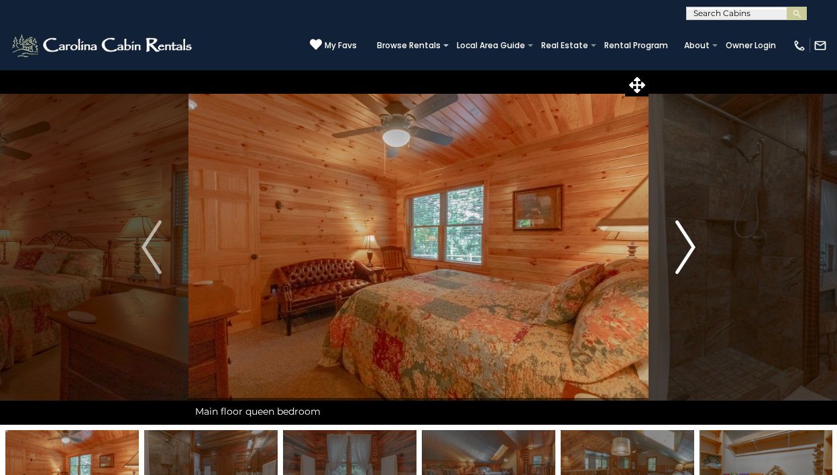
click at [677, 239] on img "Next" at bounding box center [685, 248] width 20 height 54
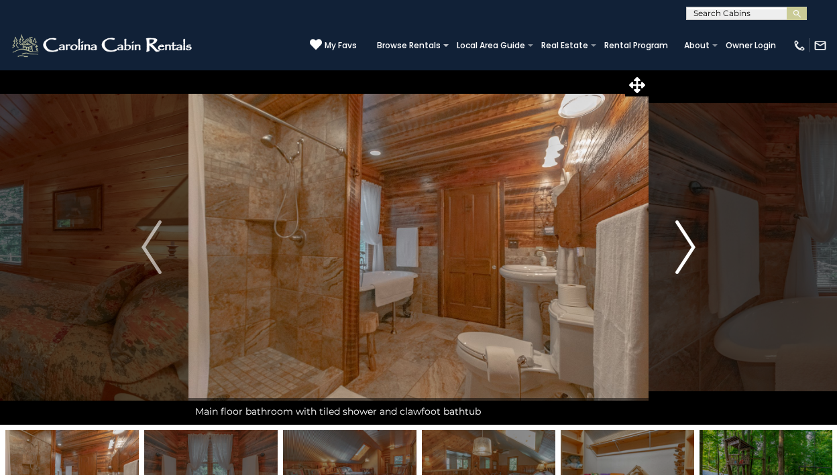
click at [677, 239] on img "Next" at bounding box center [685, 248] width 20 height 54
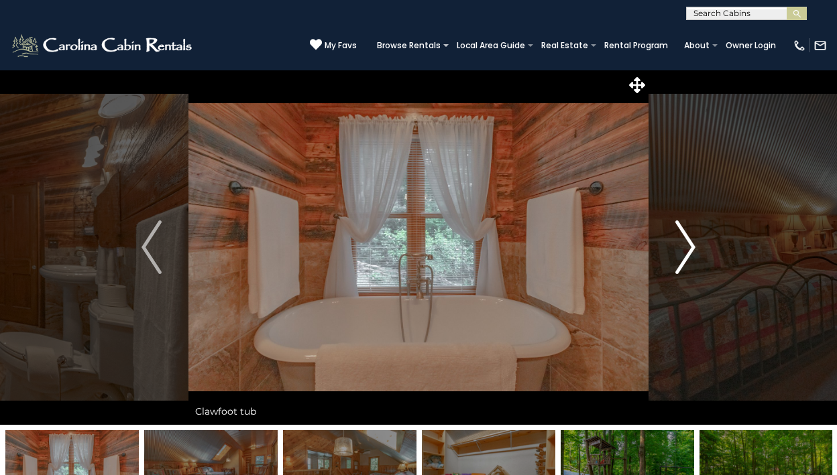
click at [677, 239] on img "Next" at bounding box center [685, 248] width 20 height 54
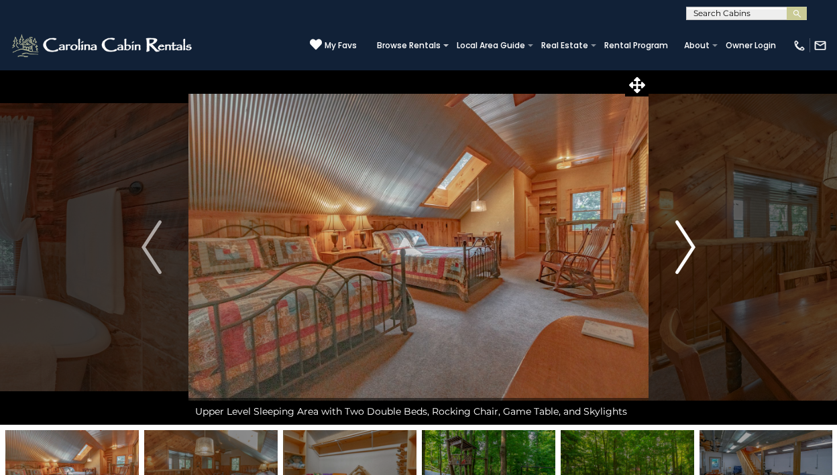
click at [677, 239] on img "Next" at bounding box center [685, 248] width 20 height 54
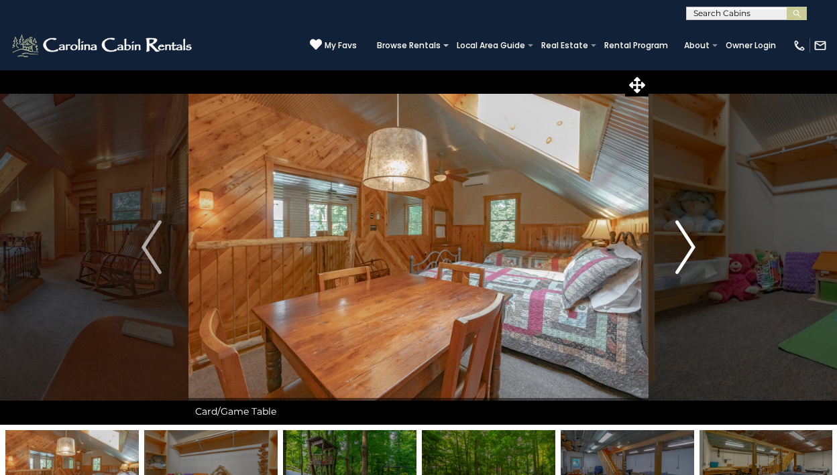
click at [677, 239] on img "Next" at bounding box center [685, 248] width 20 height 54
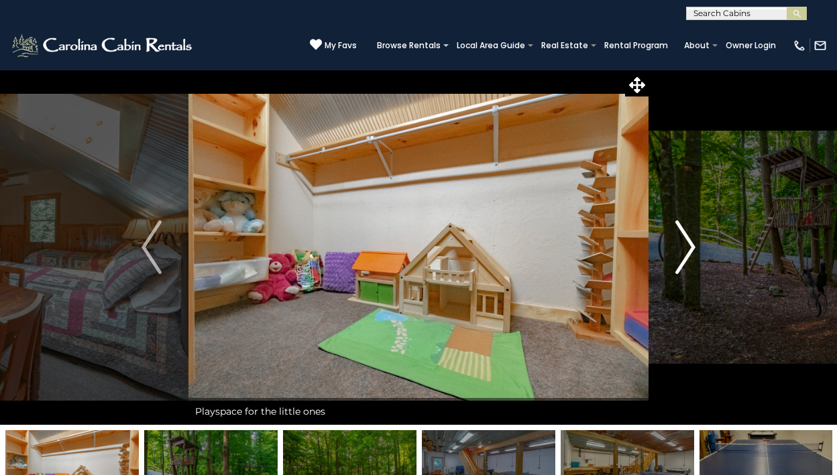
click at [677, 239] on img "Next" at bounding box center [685, 248] width 20 height 54
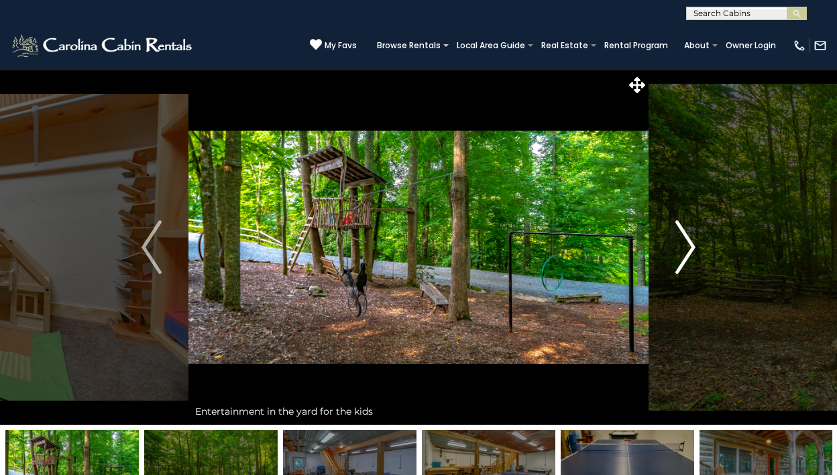
click at [677, 239] on img "Next" at bounding box center [685, 248] width 20 height 54
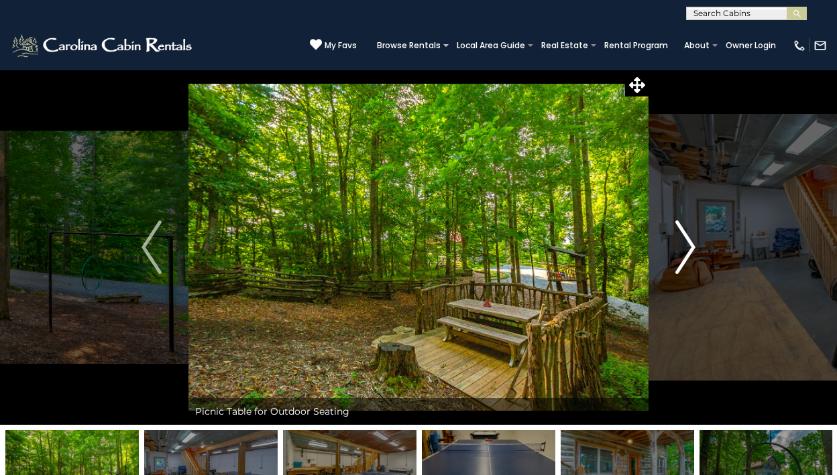
click at [677, 239] on img "Next" at bounding box center [685, 248] width 20 height 54
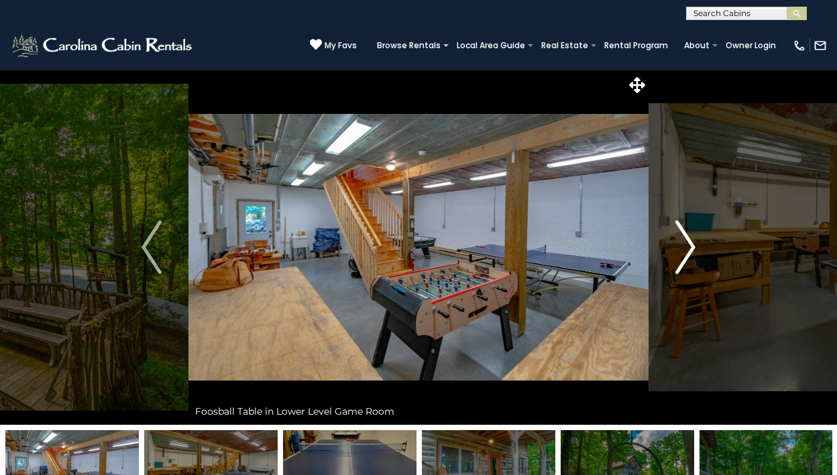
click at [677, 239] on img "Next" at bounding box center [685, 248] width 20 height 54
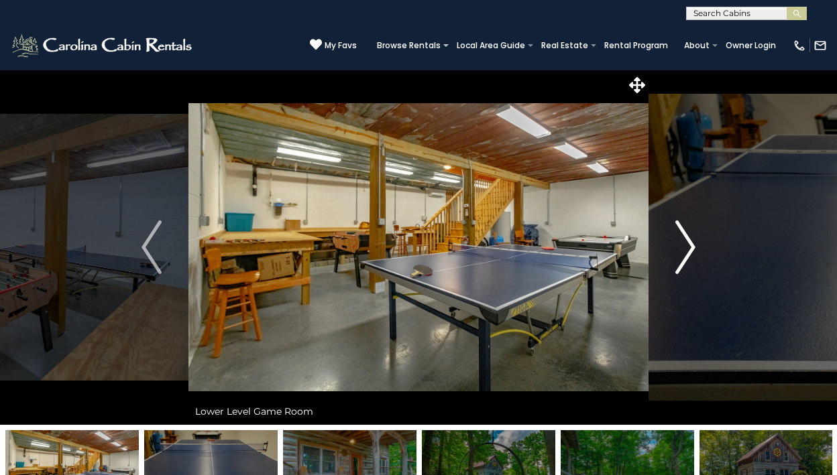
click at [677, 239] on img "Next" at bounding box center [685, 248] width 20 height 54
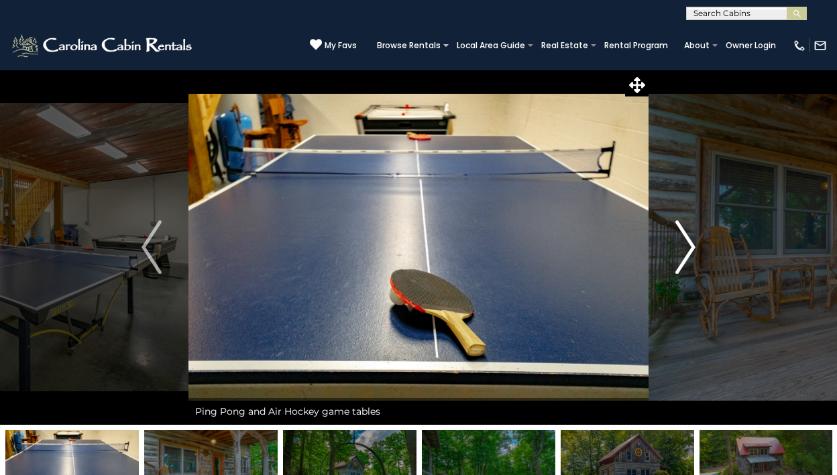
click at [677, 239] on img "Next" at bounding box center [685, 248] width 20 height 54
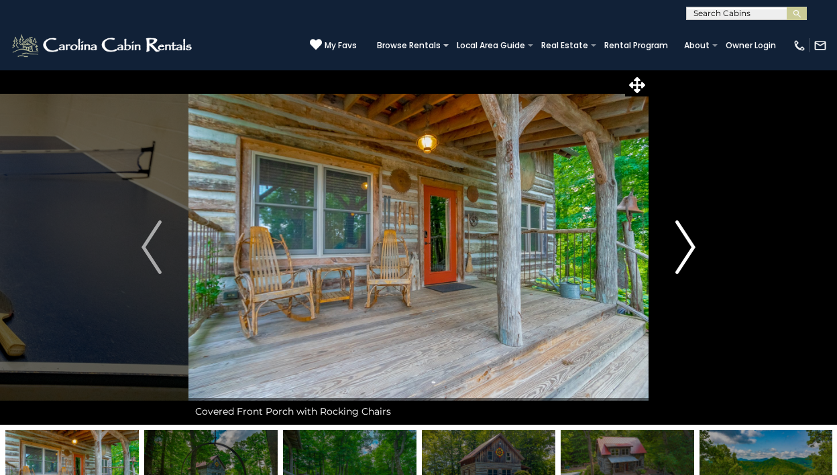
click at [677, 239] on img "Next" at bounding box center [685, 248] width 20 height 54
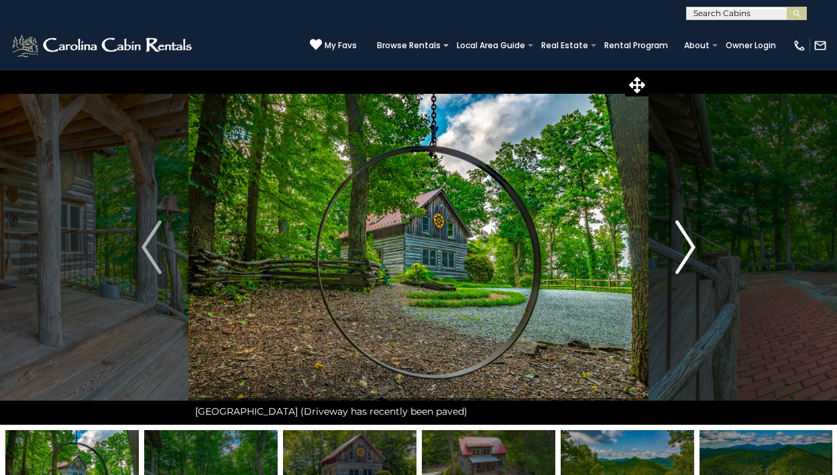
click at [677, 239] on img "Next" at bounding box center [685, 248] width 20 height 54
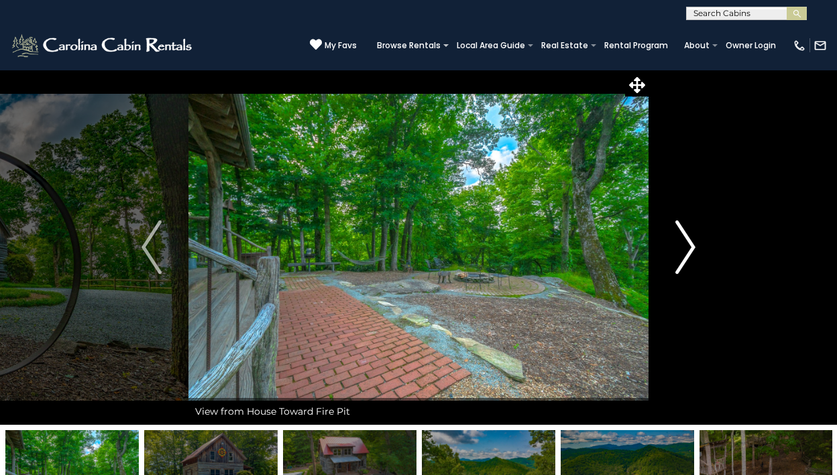
click at [677, 239] on img "Next" at bounding box center [685, 248] width 20 height 54
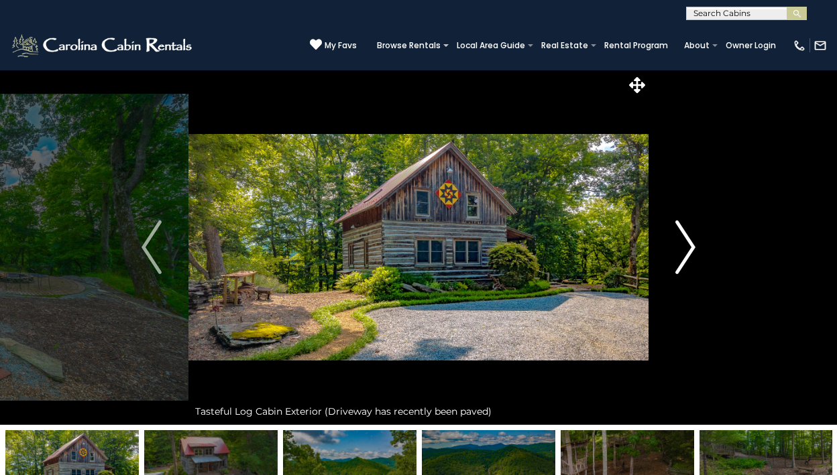
click at [677, 239] on img "Next" at bounding box center [685, 248] width 20 height 54
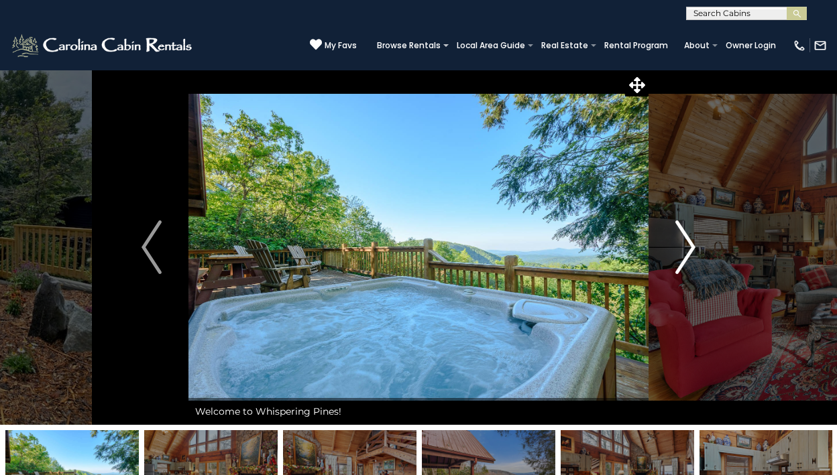
click at [683, 243] on img "Next" at bounding box center [685, 248] width 20 height 54
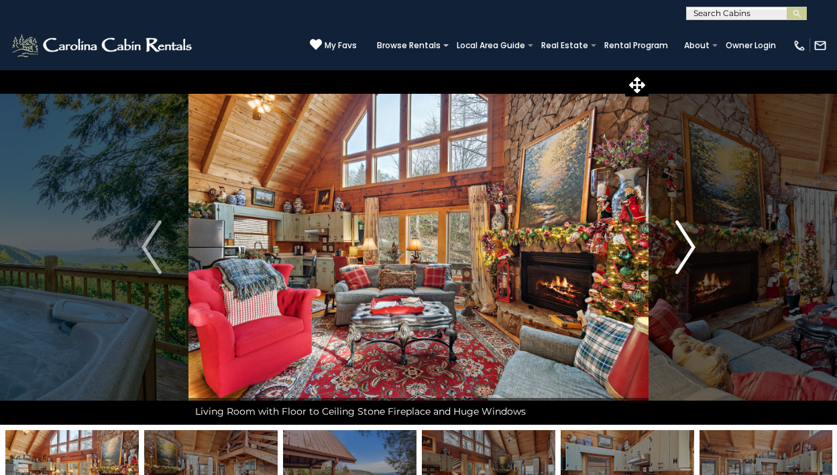
click at [683, 243] on img "Next" at bounding box center [685, 248] width 20 height 54
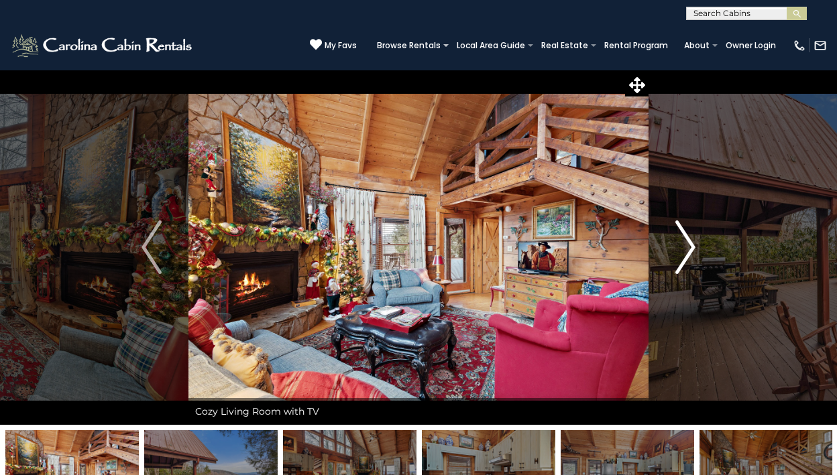
click at [683, 243] on img "Next" at bounding box center [685, 248] width 20 height 54
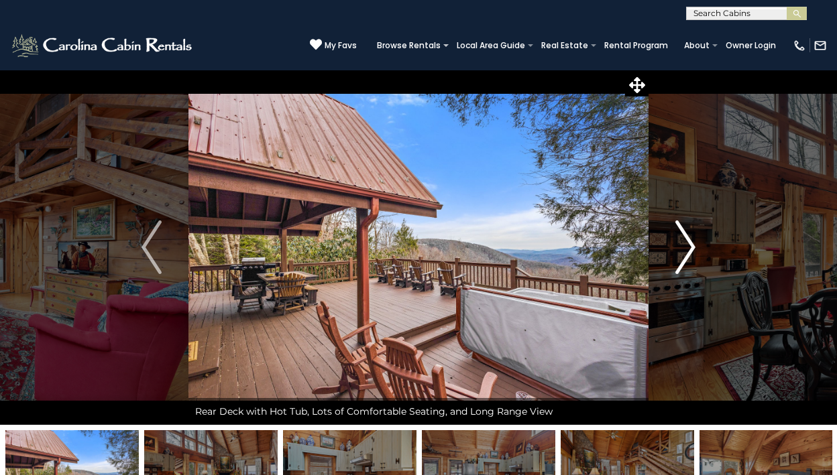
click at [683, 243] on img "Next" at bounding box center [685, 248] width 20 height 54
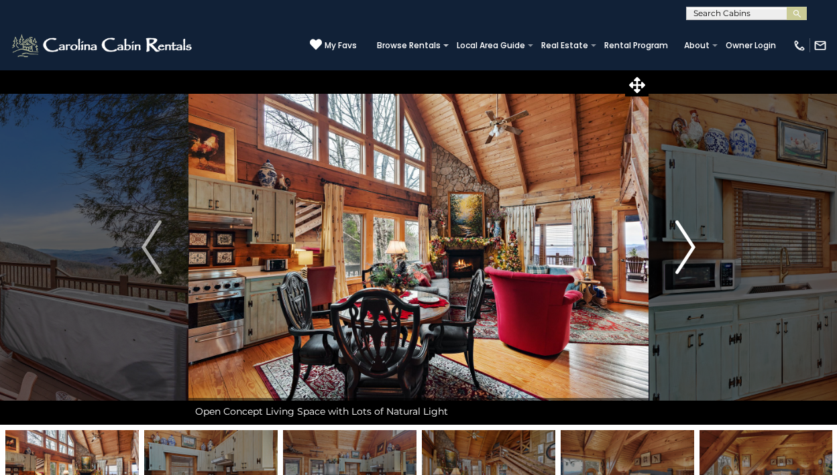
click at [683, 243] on img "Next" at bounding box center [685, 248] width 20 height 54
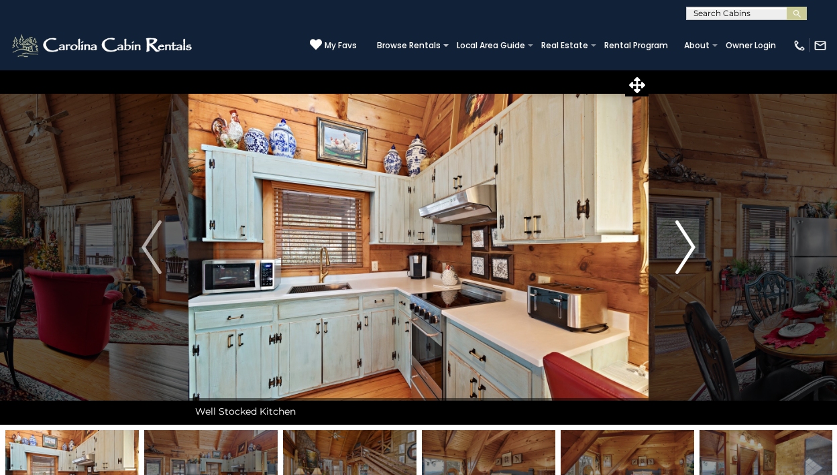
click at [683, 243] on img "Next" at bounding box center [685, 248] width 20 height 54
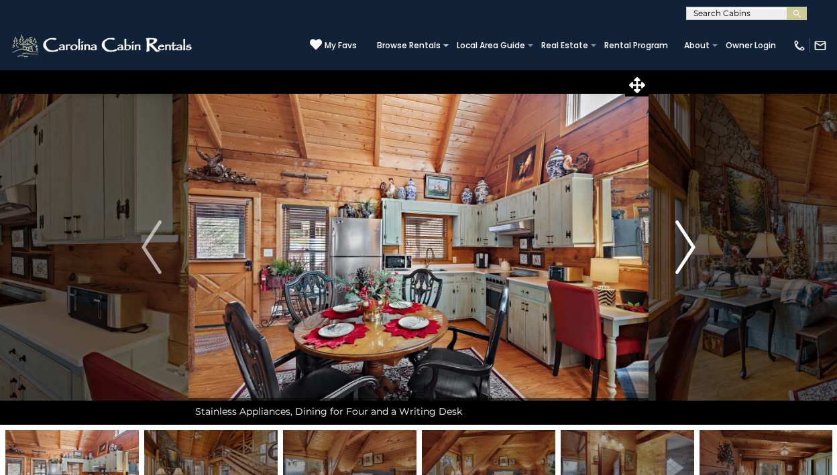
click at [683, 243] on img "Next" at bounding box center [685, 248] width 20 height 54
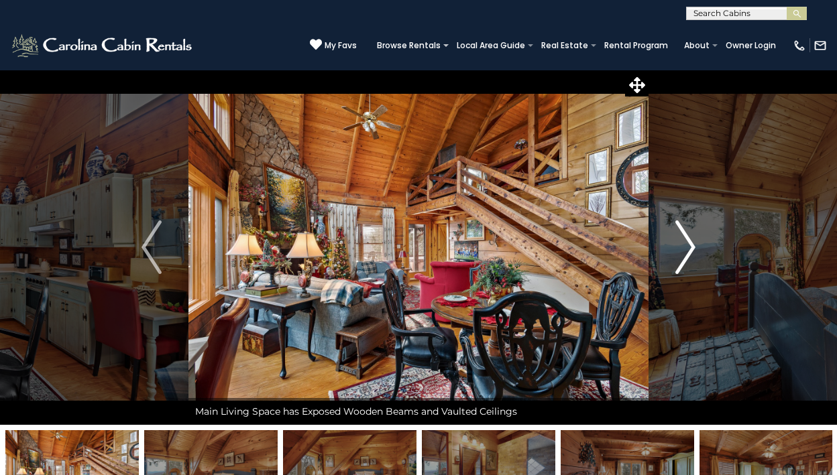
click at [683, 243] on img "Next" at bounding box center [685, 248] width 20 height 54
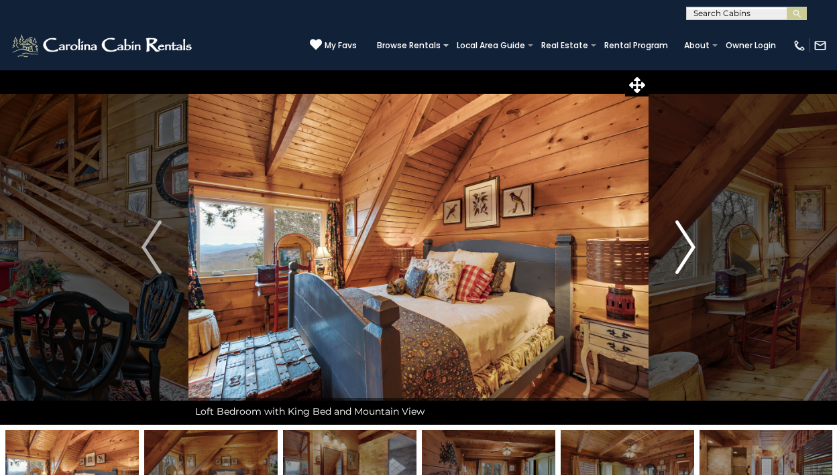
click at [683, 243] on img "Next" at bounding box center [685, 248] width 20 height 54
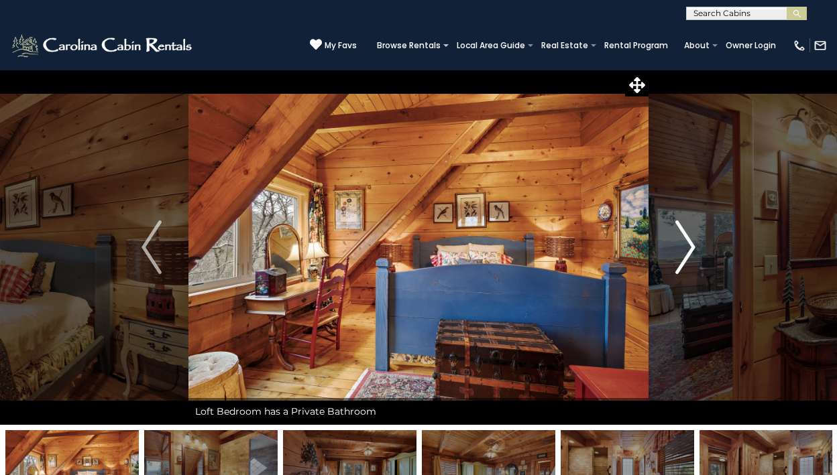
click at [683, 243] on img "Next" at bounding box center [685, 248] width 20 height 54
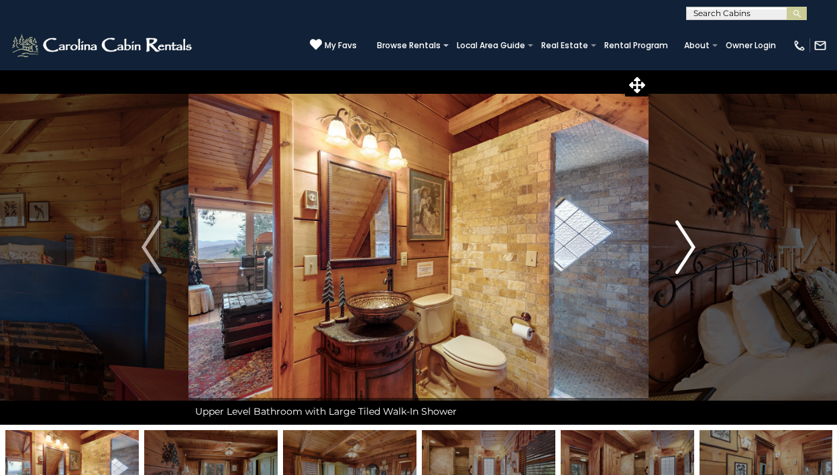
click at [683, 243] on img "Next" at bounding box center [685, 248] width 20 height 54
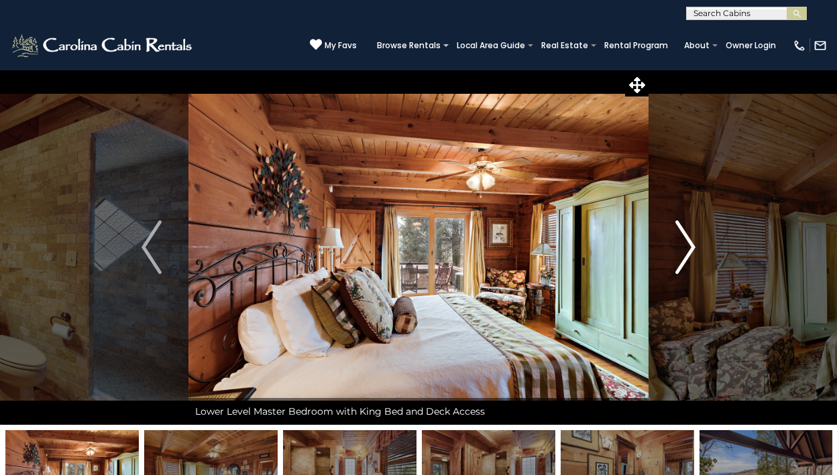
click at [683, 243] on img "Next" at bounding box center [685, 248] width 20 height 54
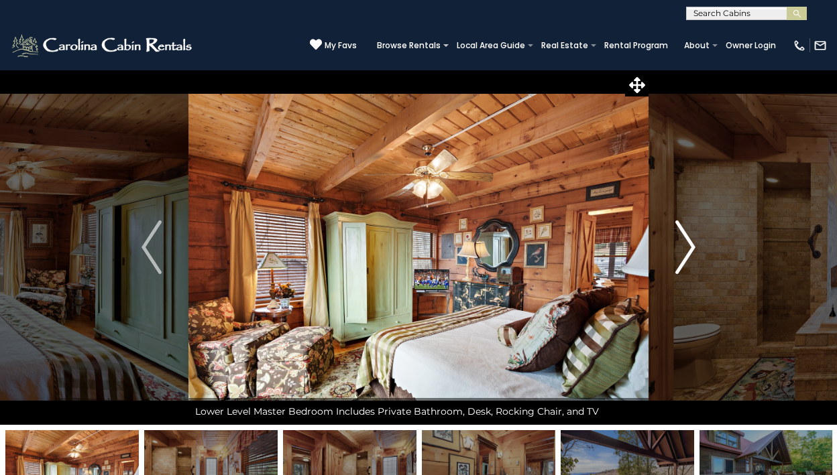
click at [683, 243] on img "Next" at bounding box center [685, 248] width 20 height 54
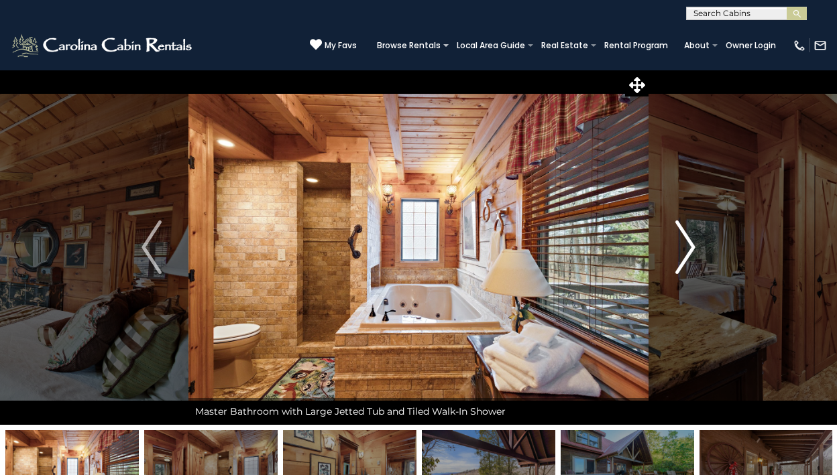
click at [683, 243] on img "Next" at bounding box center [685, 248] width 20 height 54
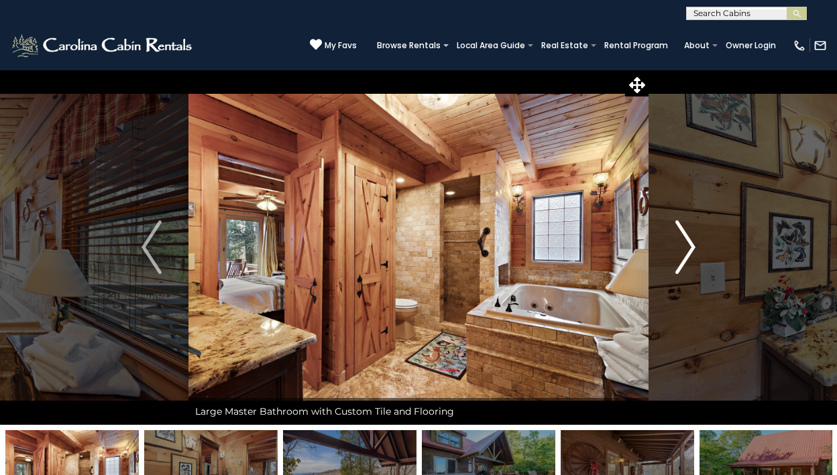
click at [683, 243] on img "Next" at bounding box center [685, 248] width 20 height 54
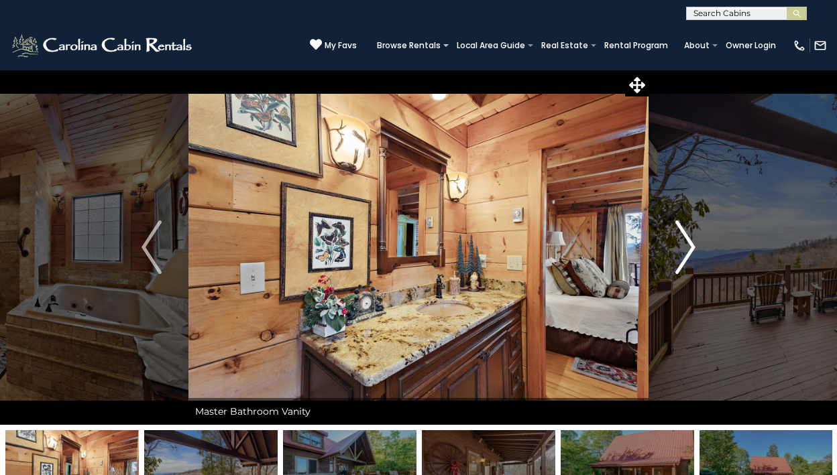
click at [683, 243] on img "Next" at bounding box center [685, 248] width 20 height 54
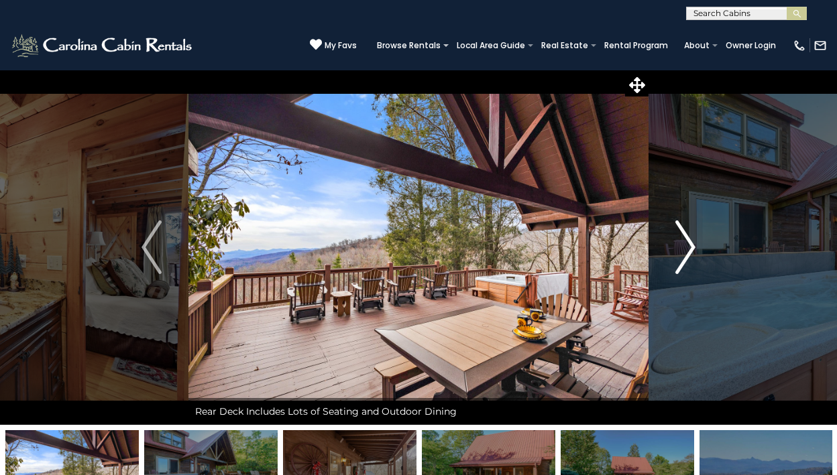
click at [683, 243] on img "Next" at bounding box center [685, 248] width 20 height 54
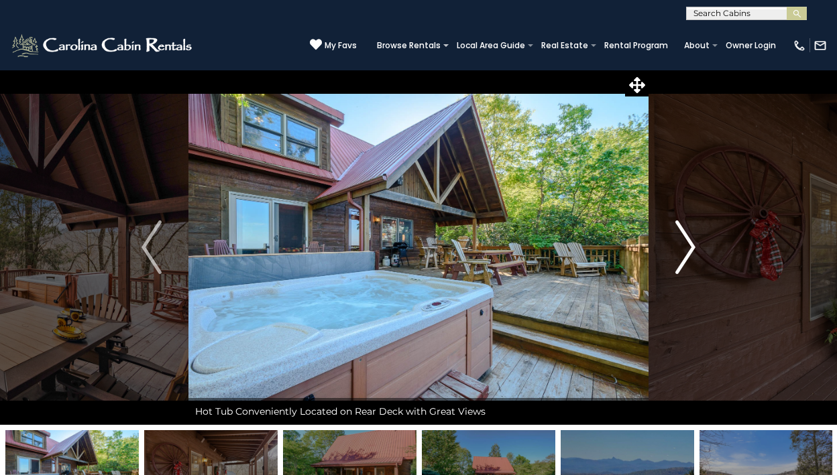
click at [683, 243] on img "Next" at bounding box center [685, 248] width 20 height 54
